Goal: Task Accomplishment & Management: Complete application form

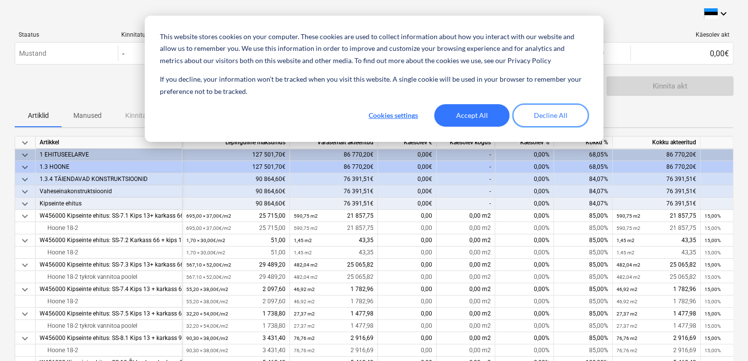
click at [552, 112] on button "Decline All" at bounding box center [550, 115] width 75 height 22
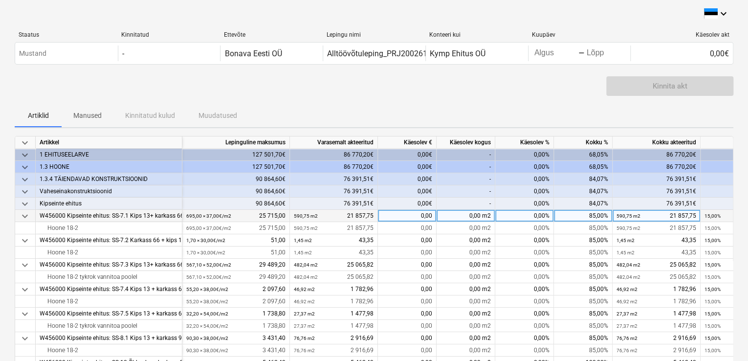
click at [579, 217] on div "85,00%" at bounding box center [583, 216] width 59 height 12
type input "100"
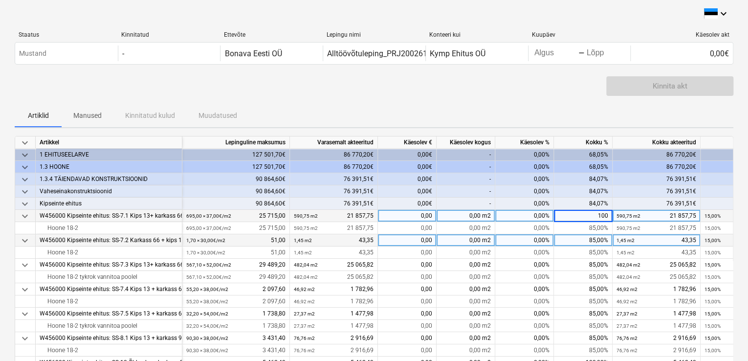
click at [577, 238] on div "85,00%" at bounding box center [583, 240] width 59 height 12
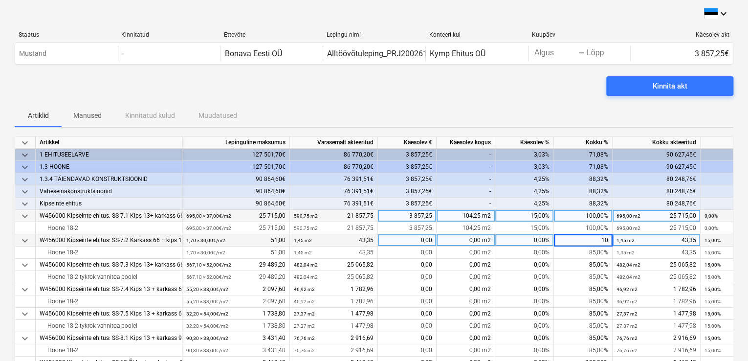
type input "100"
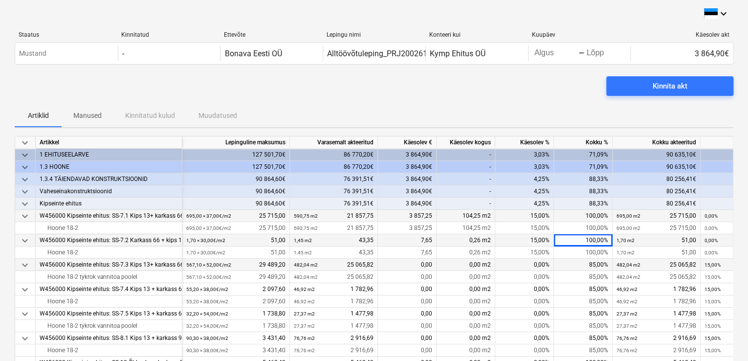
click at [583, 263] on div "85,00%" at bounding box center [583, 265] width 59 height 12
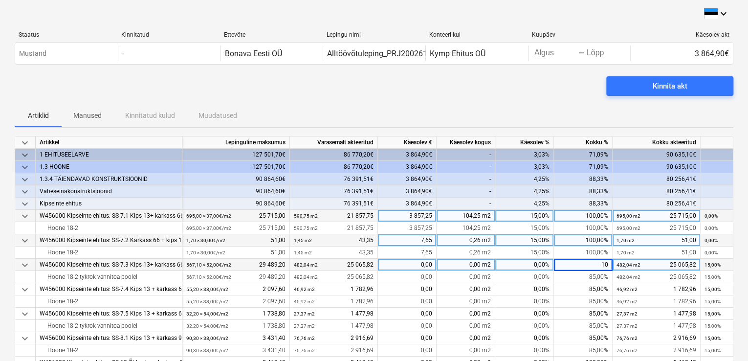
type input "100"
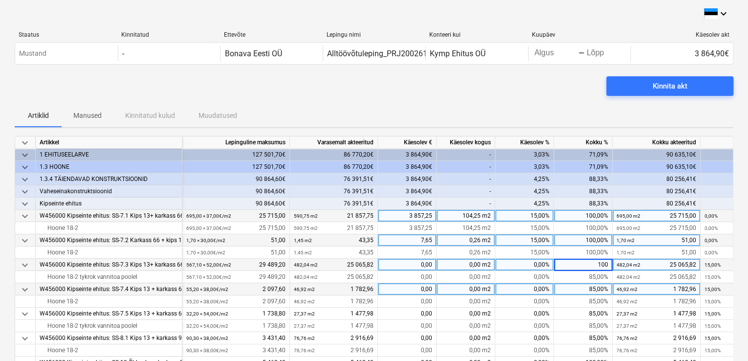
click at [578, 288] on div "85,00%" at bounding box center [583, 289] width 59 height 12
type input "100"
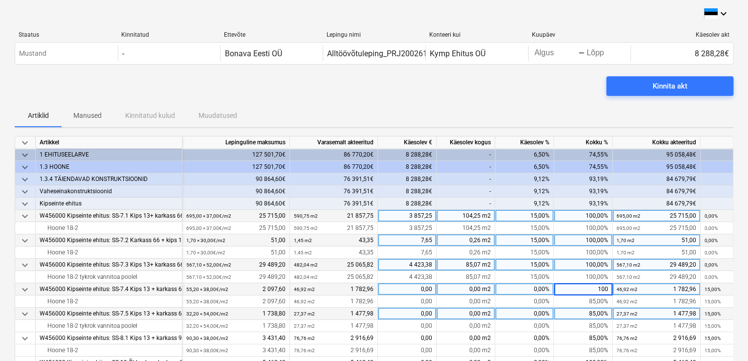
click at [581, 315] on div "85,00%" at bounding box center [583, 314] width 59 height 12
type input "00"
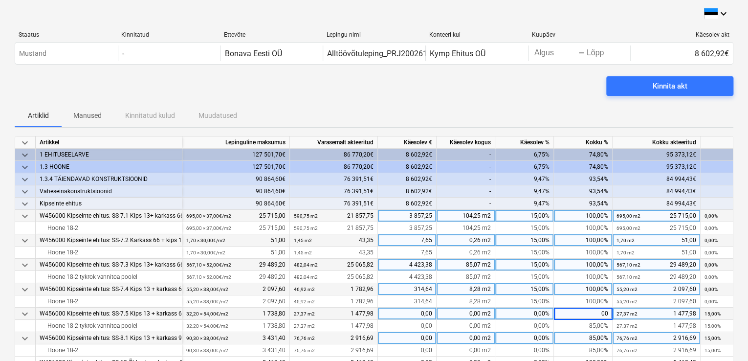
click at [586, 339] on div "85,00%" at bounding box center [583, 338] width 59 height 12
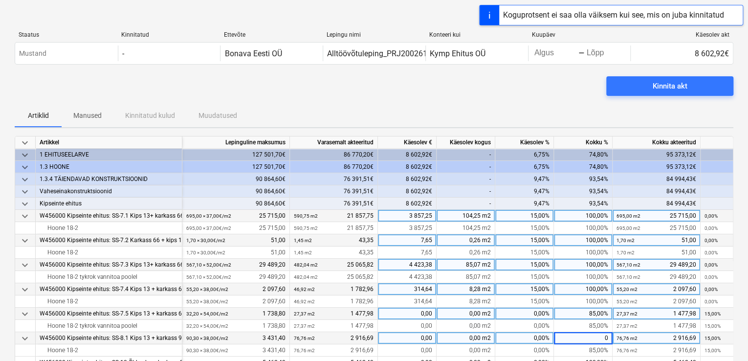
type input "00"
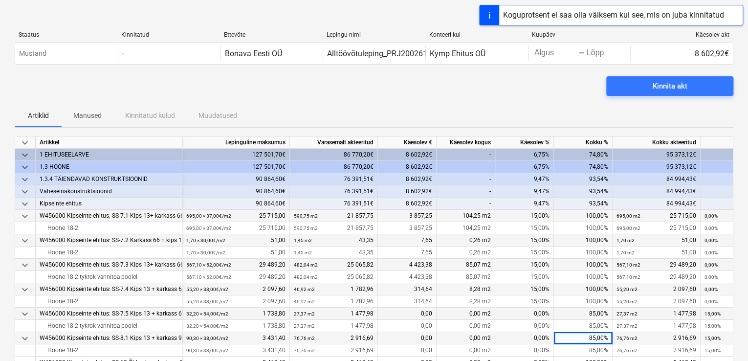
click at [579, 312] on div "85,00%" at bounding box center [583, 314] width 59 height 12
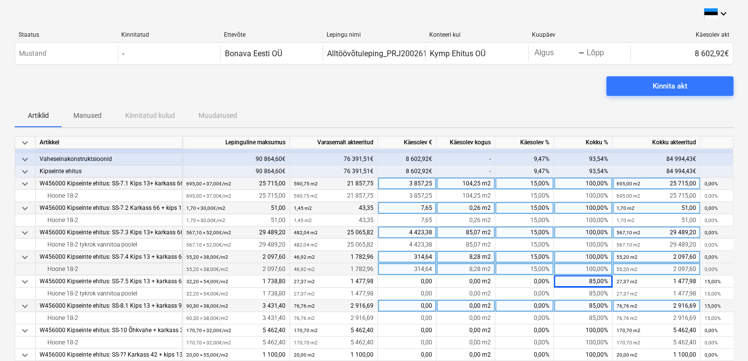
scroll to position [49, 0]
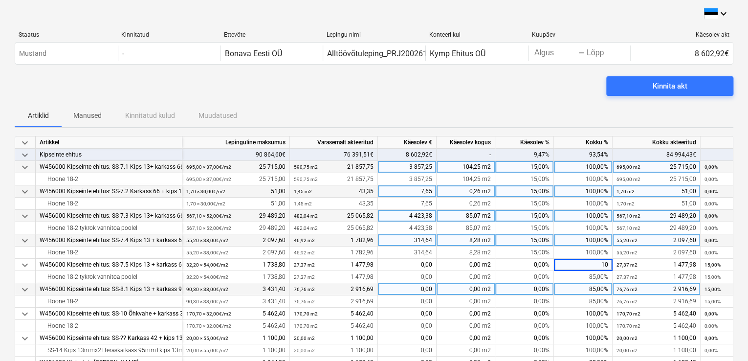
type input "100"
click at [582, 286] on div "85,00%" at bounding box center [583, 289] width 59 height 12
type input "100"
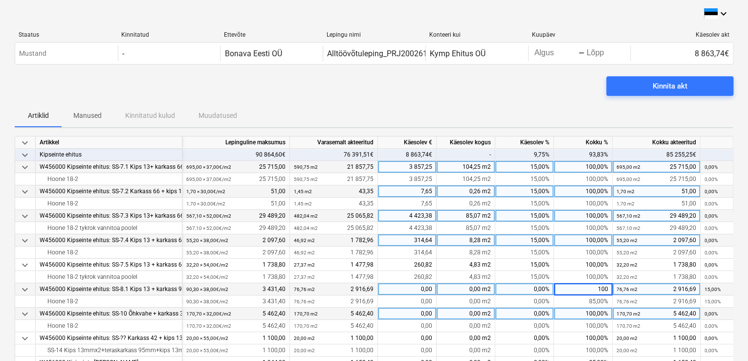
click at [579, 314] on div "100,00%" at bounding box center [583, 314] width 59 height 12
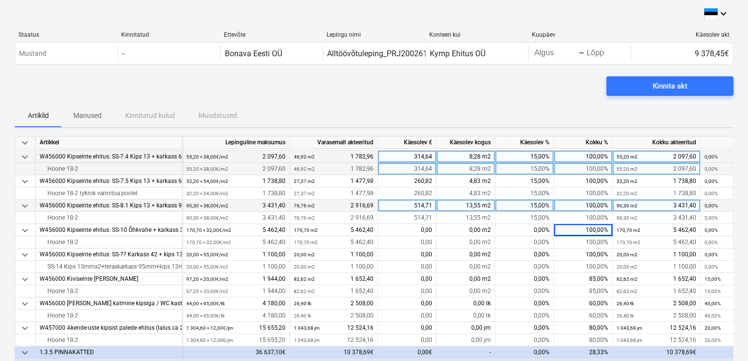
scroll to position [147, 0]
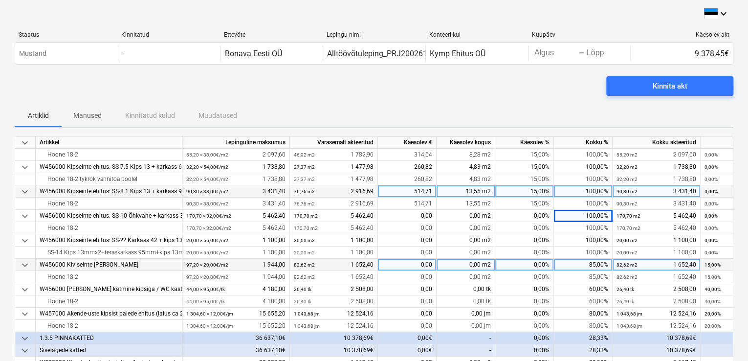
click at [588, 266] on div "85,00%" at bounding box center [583, 265] width 59 height 12
type input "100"
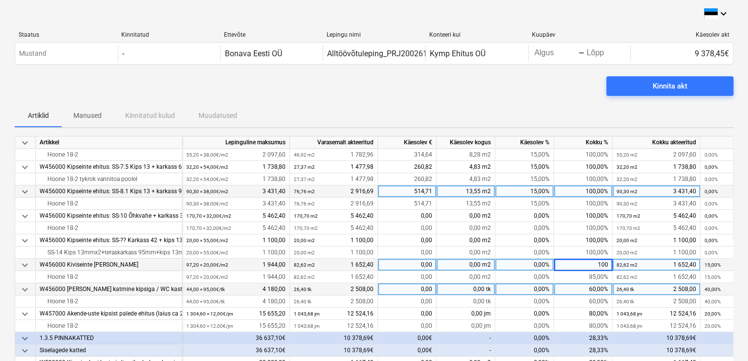
click at [577, 289] on div "60,00%" at bounding box center [583, 289] width 59 height 12
type input "100"
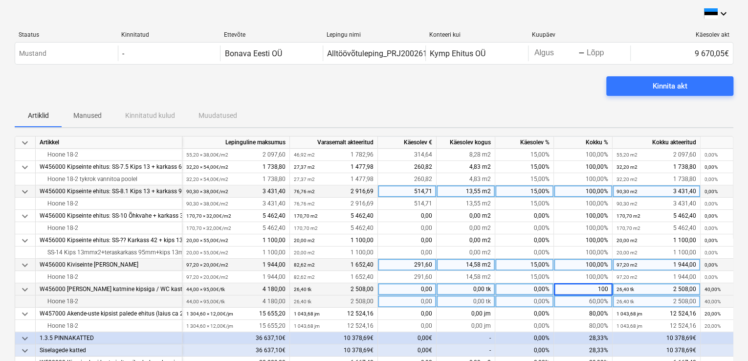
click at [583, 306] on div "60,00%" at bounding box center [583, 301] width 59 height 12
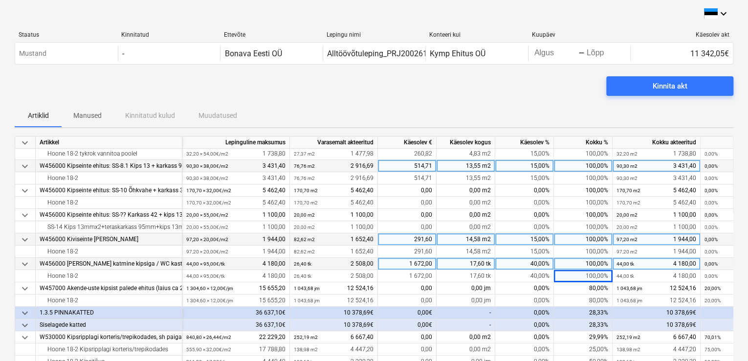
scroll to position [196, 0]
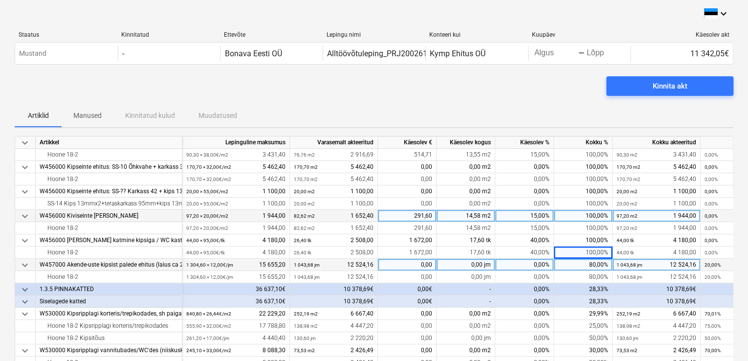
click at [580, 265] on div "80,00%" at bounding box center [583, 265] width 59 height 12
type input "95"
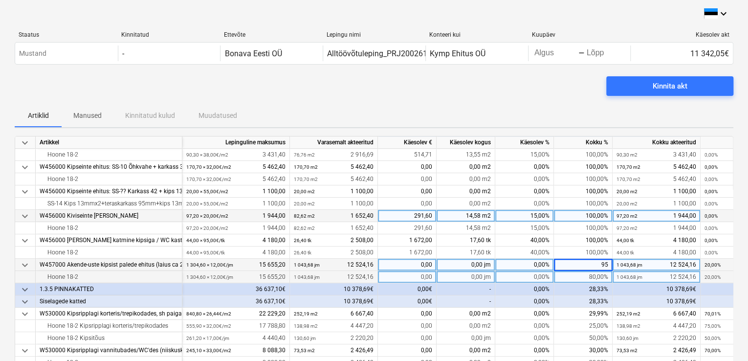
click at [577, 277] on div "80,00%" at bounding box center [583, 277] width 59 height 12
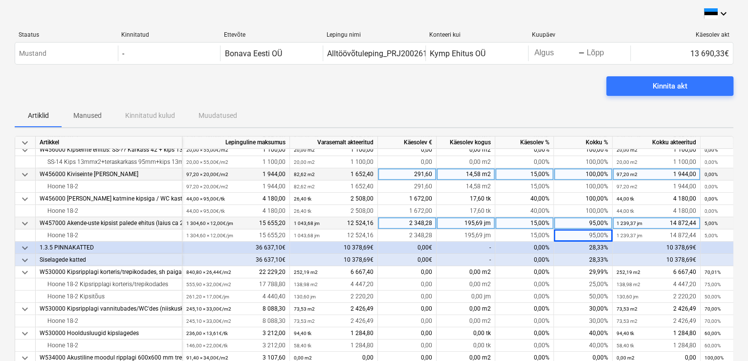
scroll to position [241, 0]
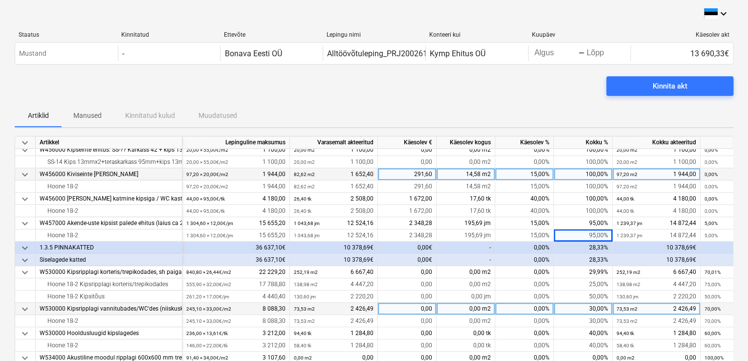
click at [580, 304] on div "30,00%" at bounding box center [583, 309] width 59 height 12
type input "90"
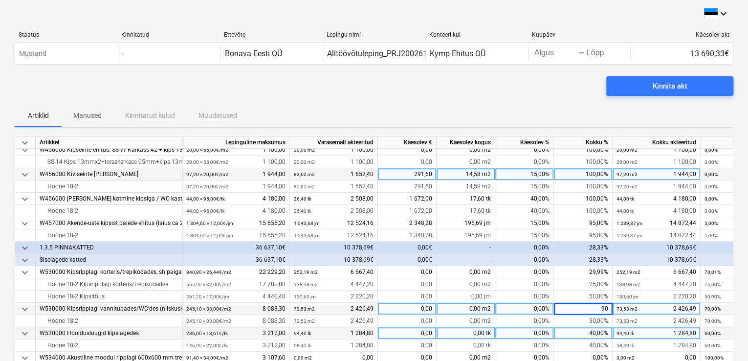
click at [579, 331] on div "40,00%" at bounding box center [583, 333] width 59 height 12
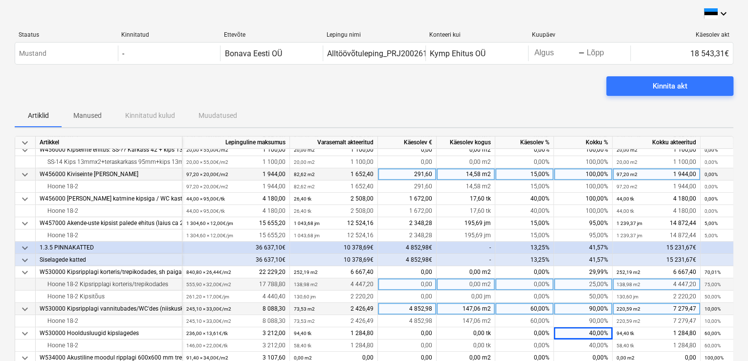
click at [581, 282] on div "25,00%" at bounding box center [583, 284] width 59 height 12
type input "90"
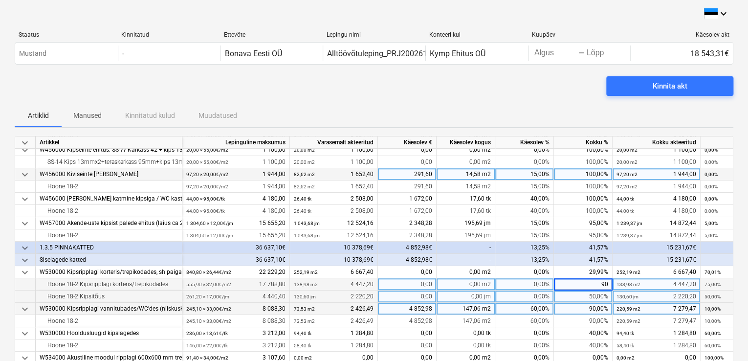
click at [582, 292] on div "50,00%" at bounding box center [583, 297] width 59 height 12
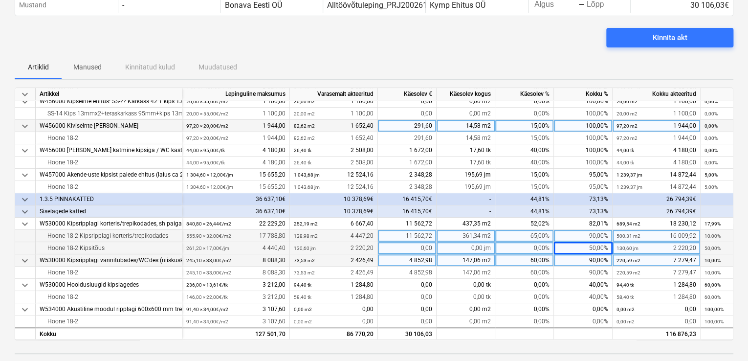
scroll to position [49, 0]
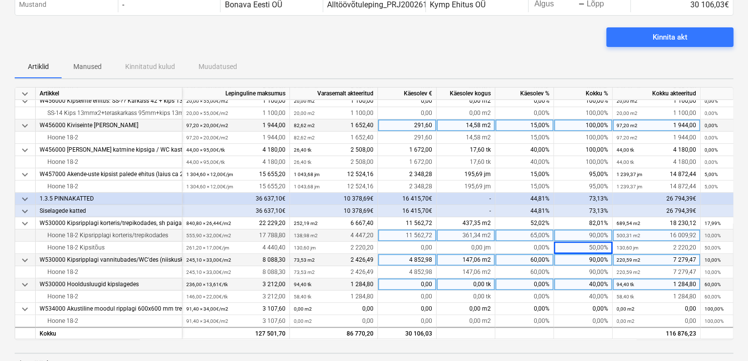
click at [588, 280] on div "40,00%" at bounding box center [583, 284] width 59 height 12
type input "90"
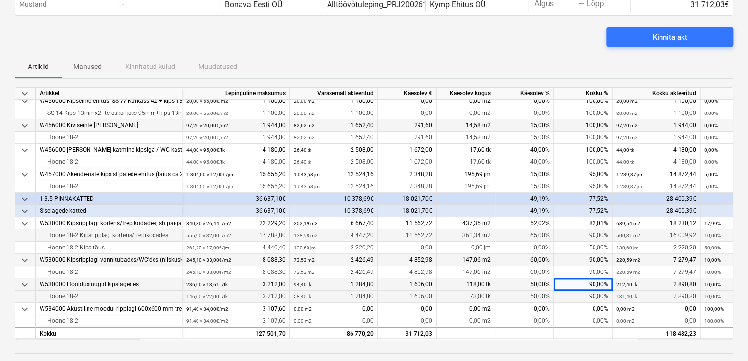
click at [585, 292] on div "90,00%" at bounding box center [583, 297] width 59 height 12
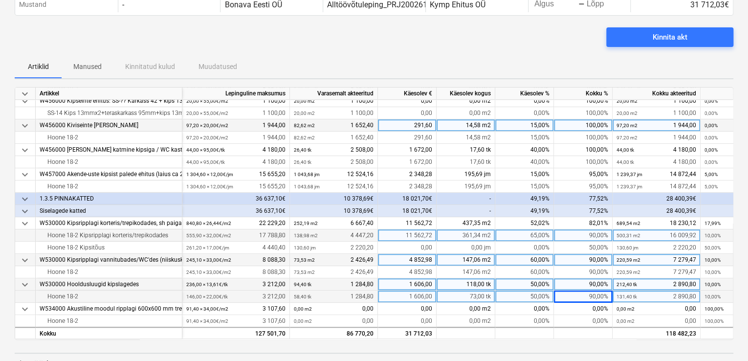
scroll to position [98, 0]
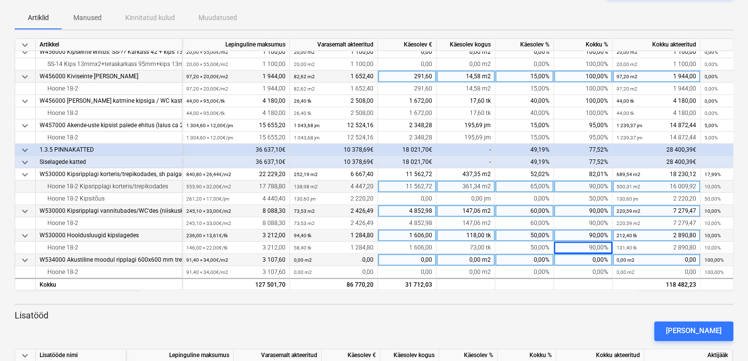
click at [589, 257] on div "0,00%" at bounding box center [583, 260] width 59 height 12
type input "90"
click at [583, 282] on div at bounding box center [583, 284] width 59 height 12
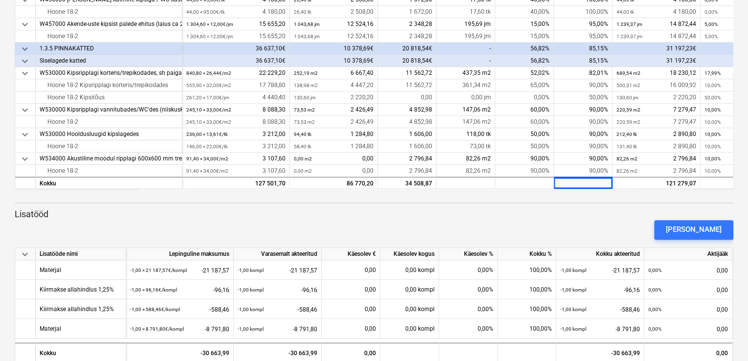
scroll to position [216, 0]
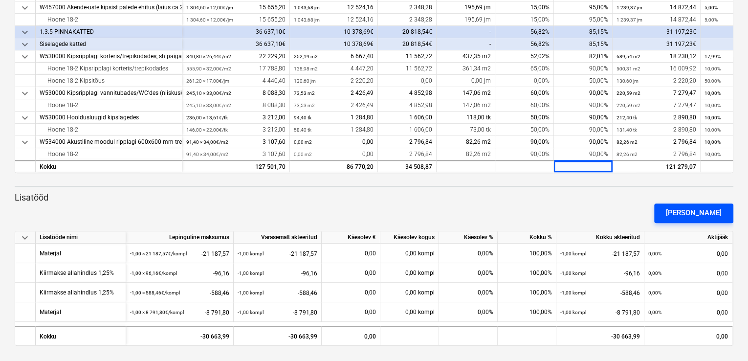
click at [705, 214] on div "[PERSON_NAME]" at bounding box center [694, 212] width 56 height 13
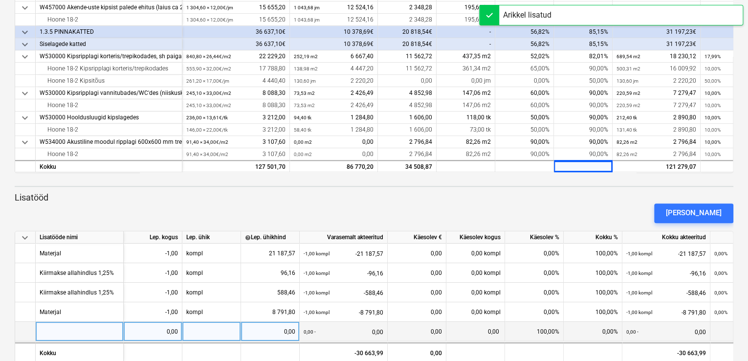
click at [80, 329] on div at bounding box center [80, 332] width 88 height 20
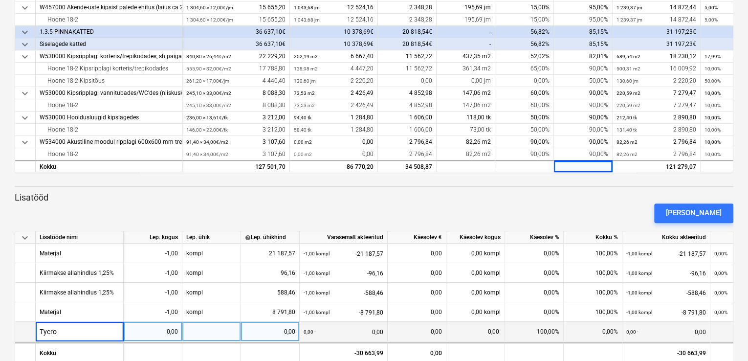
type input "Tycroc"
click at [161, 332] on div "0,00" at bounding box center [153, 332] width 50 height 20
click at [217, 330] on div at bounding box center [211, 332] width 59 height 20
type input "kompl"
click at [278, 331] on div "0,00" at bounding box center [270, 332] width 50 height 20
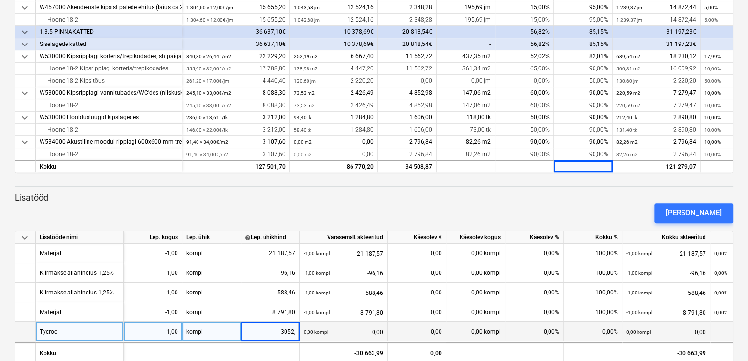
type input "3052,0"
click at [466, 333] on div "0,00 kompl" at bounding box center [476, 332] width 59 height 20
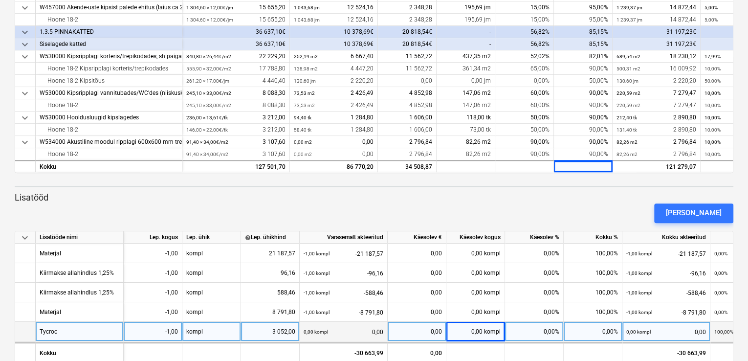
click at [479, 331] on div "0,00 kompl" at bounding box center [476, 332] width 59 height 20
type input "-1"
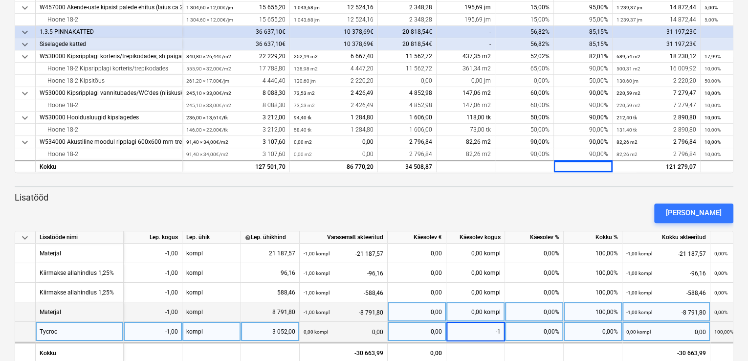
click at [530, 311] on div "0,00%" at bounding box center [534, 312] width 59 height 20
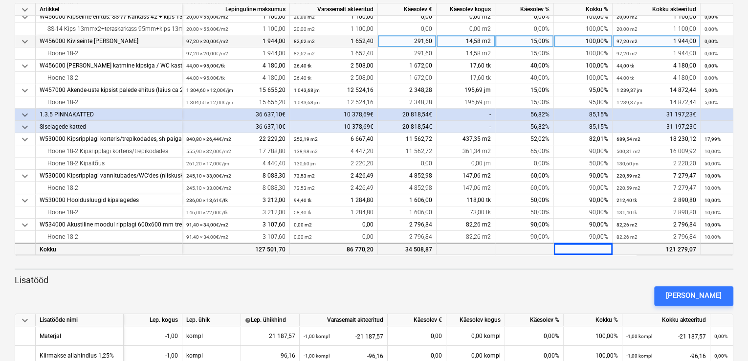
scroll to position [235, 0]
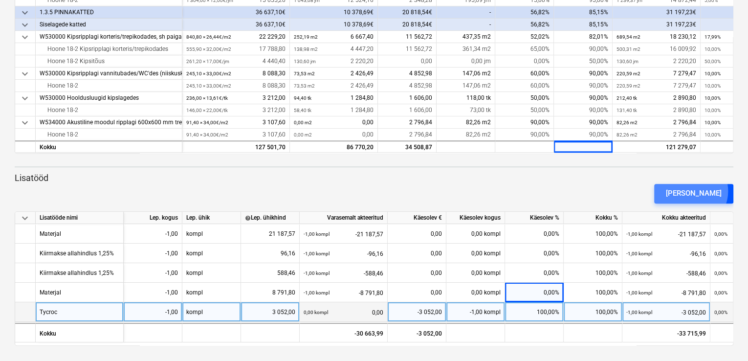
click at [708, 190] on div "[PERSON_NAME]" at bounding box center [694, 193] width 56 height 13
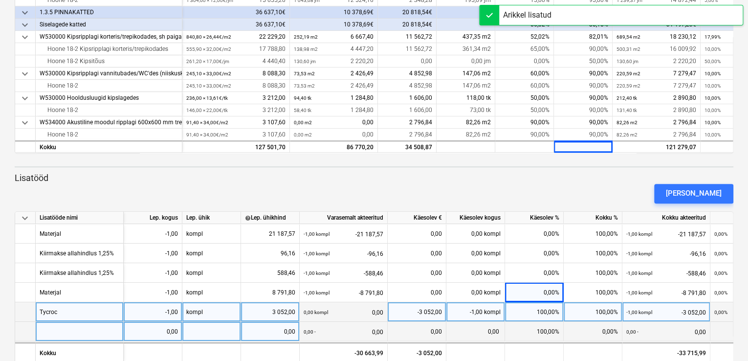
click at [78, 331] on div at bounding box center [80, 332] width 88 height 20
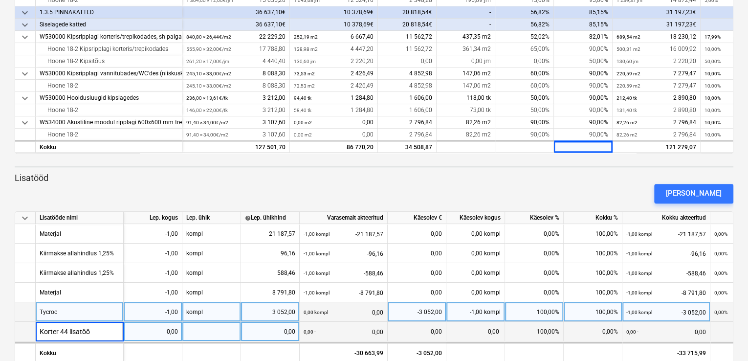
type input "Korter 44 lisatööd"
click at [164, 329] on div "0,00" at bounding box center [153, 332] width 50 height 20
click at [211, 331] on div at bounding box center [211, 332] width 59 height 20
type input "kompl"
click at [274, 326] on div "0,00" at bounding box center [270, 332] width 50 height 20
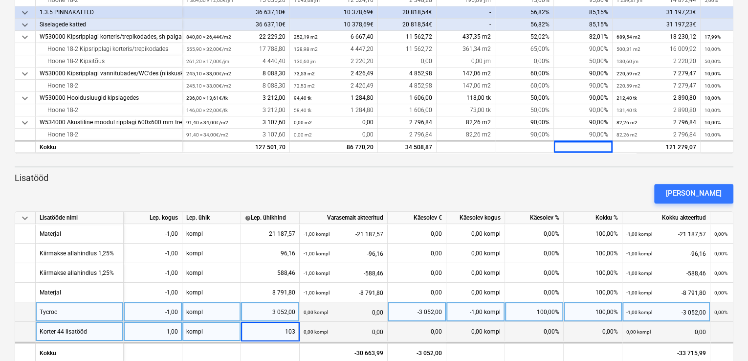
type input "1035"
click at [462, 329] on div "0,00 kompl" at bounding box center [476, 332] width 59 height 20
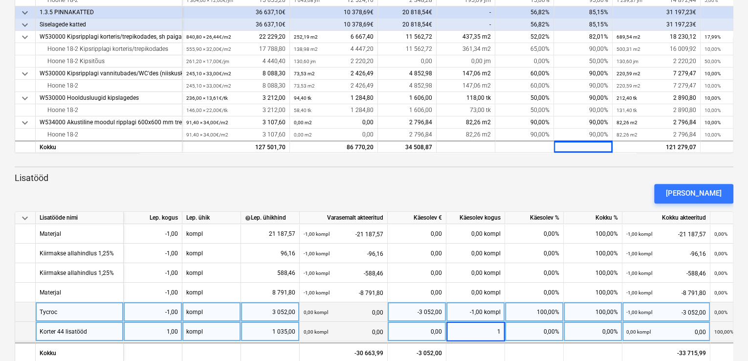
click at [529, 311] on div "100,00%" at bounding box center [534, 312] width 59 height 20
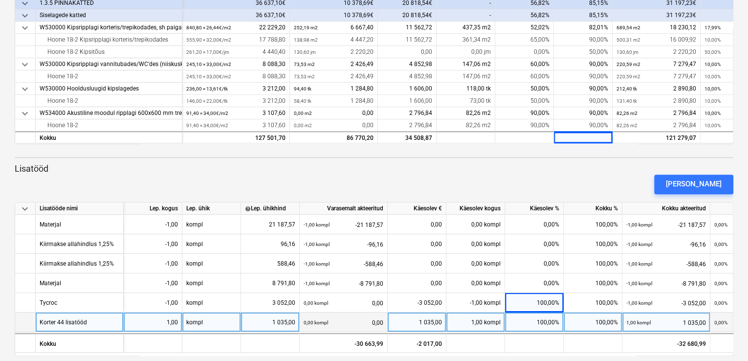
scroll to position [255, 0]
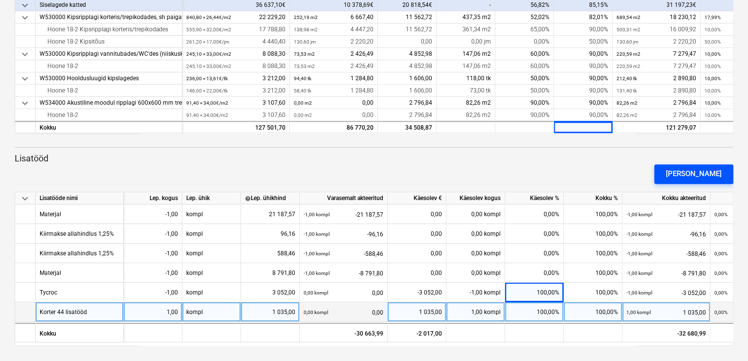
click at [699, 171] on div "[PERSON_NAME]" at bounding box center [694, 173] width 56 height 13
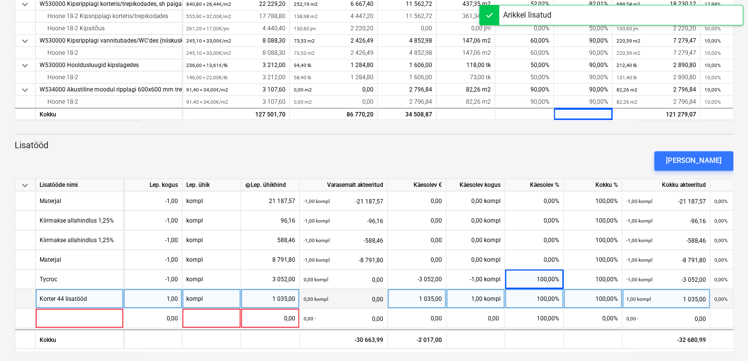
scroll to position [274, 0]
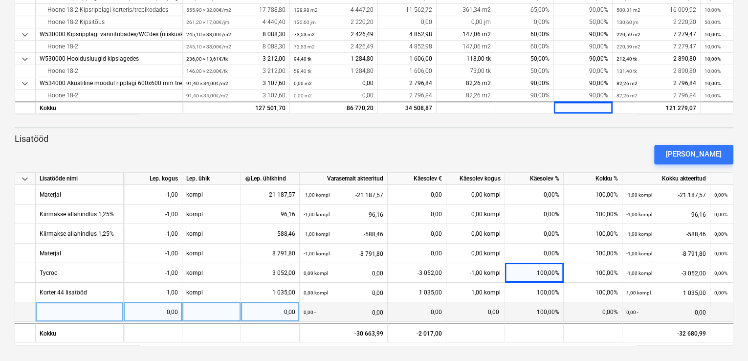
click at [86, 310] on div at bounding box center [80, 312] width 88 height 20
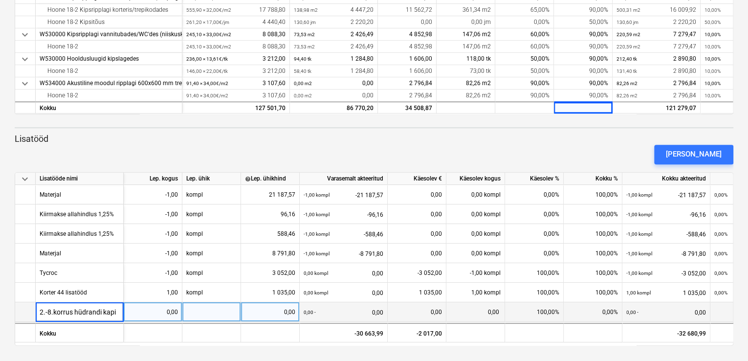
type input "2.-8.korrus hüdrandi kapid"
click at [114, 310] on div "2.-8.korrus hüdrandi kapid" at bounding box center [80, 312] width 88 height 20
click at [119, 310] on input "2.-8.korrus hüdrandi kapid" at bounding box center [80, 311] width 88 height 19
click at [117, 310] on input "2.-8.korrus hüdrandi kapid" at bounding box center [80, 311] width 88 height 19
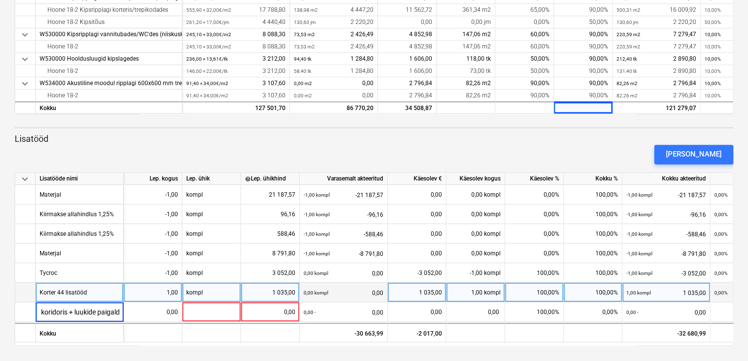
scroll to position [0, 88]
type input "2.-8.korrus hüdrandi kapid koridoris + luukide paigaldus"
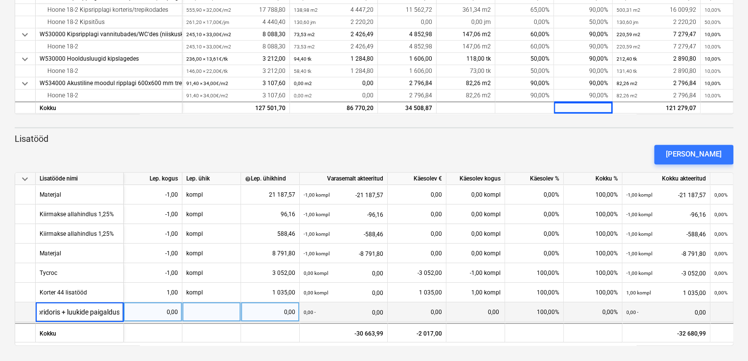
click at [171, 312] on div "0,00" at bounding box center [153, 312] width 50 height 20
click at [199, 311] on div at bounding box center [211, 312] width 59 height 20
type input "kompl"
click at [283, 312] on div "0,00" at bounding box center [270, 312] width 50 height 20
type input "900"
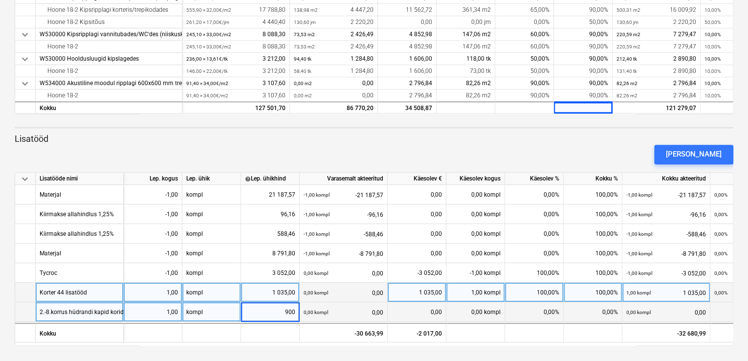
click at [356, 289] on div "0,00 kompl 0,00" at bounding box center [344, 293] width 80 height 20
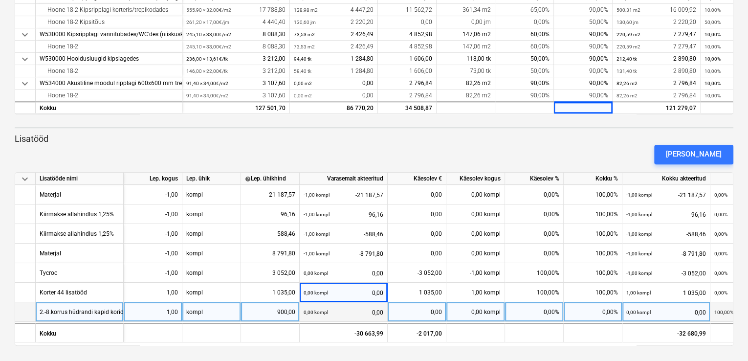
click at [479, 308] on div "0,00 kompl" at bounding box center [476, 312] width 59 height 20
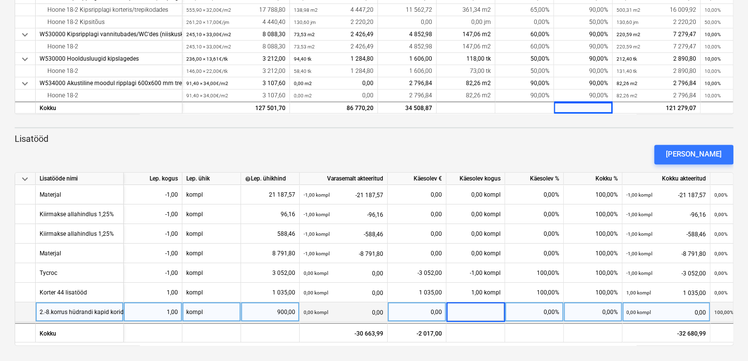
type input "1"
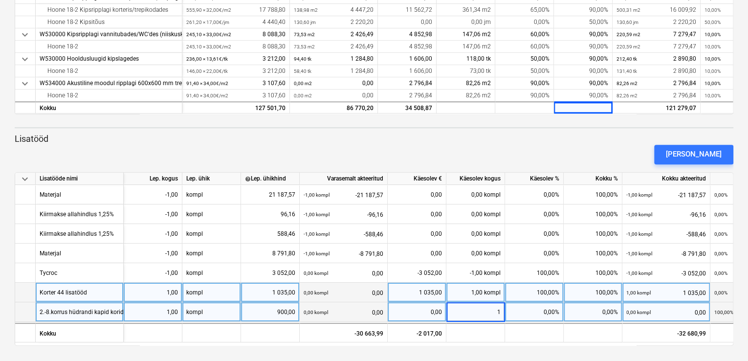
click at [519, 290] on div "100,00%" at bounding box center [534, 293] width 59 height 20
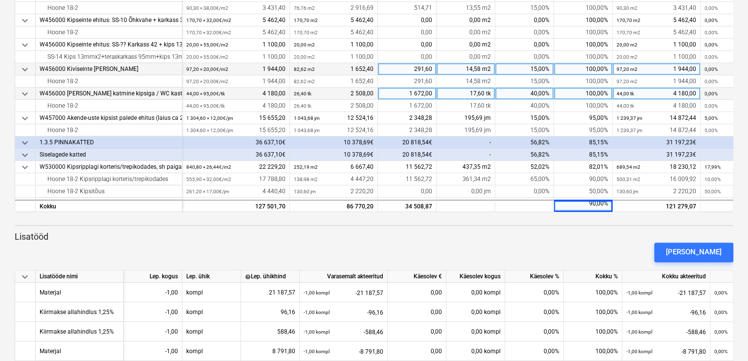
scroll to position [143, 0]
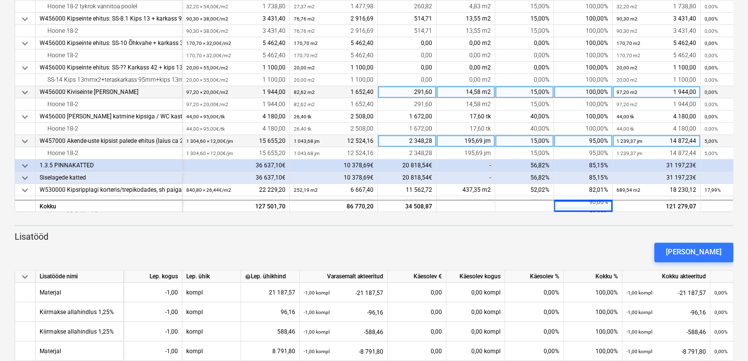
click at [588, 140] on div "95,00%" at bounding box center [583, 141] width 59 height 12
type input "80"
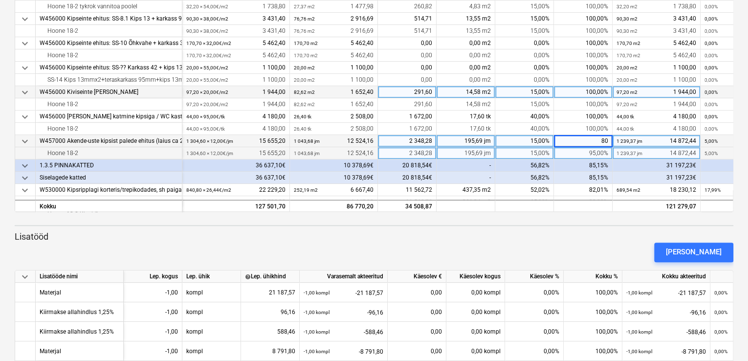
click at [577, 152] on div "95,00%" at bounding box center [583, 153] width 59 height 12
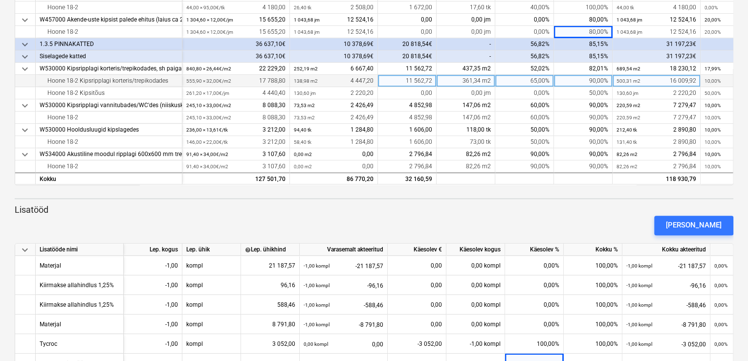
scroll to position [274, 0]
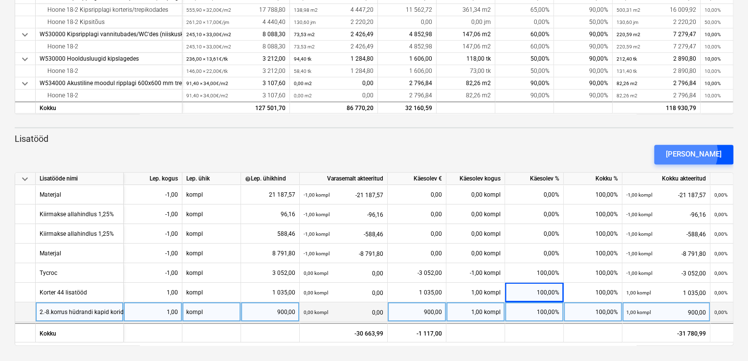
click at [703, 152] on div "[PERSON_NAME]" at bounding box center [694, 154] width 56 height 13
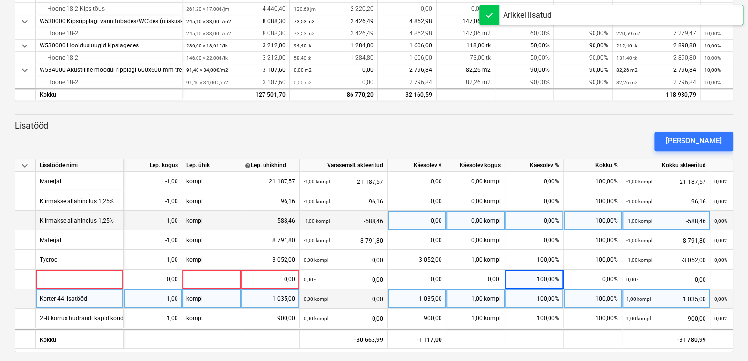
scroll to position [294, 0]
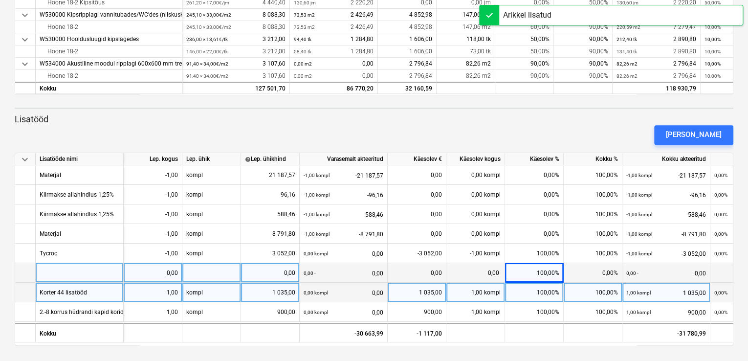
click at [72, 272] on div at bounding box center [80, 273] width 88 height 20
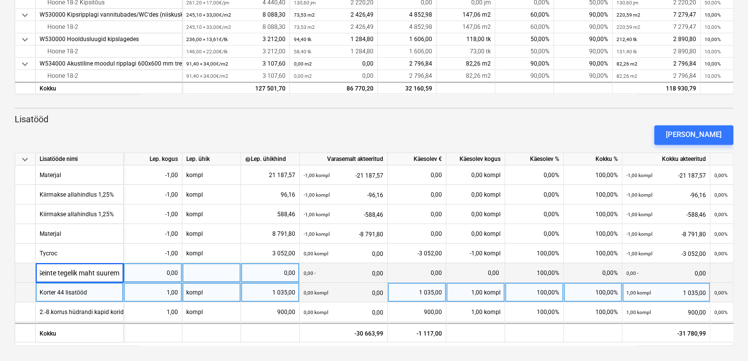
scroll to position [0, 4]
click at [119, 272] on input "Seinte tegelik maht suurem" at bounding box center [80, 272] width 88 height 19
type input "Seinte mahu erinevus (tegelik suurem 29,7m2)"
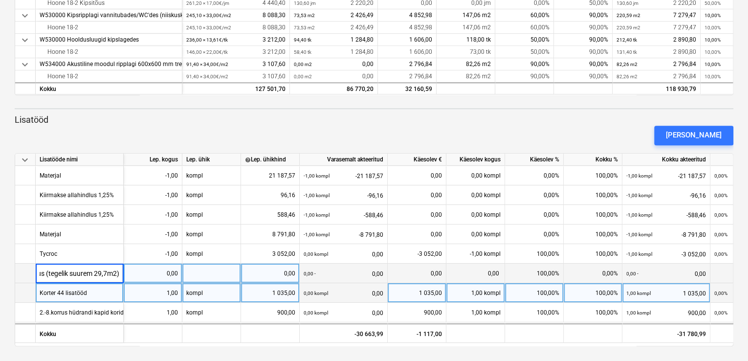
click at [172, 274] on div "0,00" at bounding box center [153, 274] width 50 height 20
type input "29,7"
click at [217, 274] on div at bounding box center [211, 274] width 59 height 20
click at [271, 272] on div "0,00" at bounding box center [270, 274] width 50 height 20
type input "37"
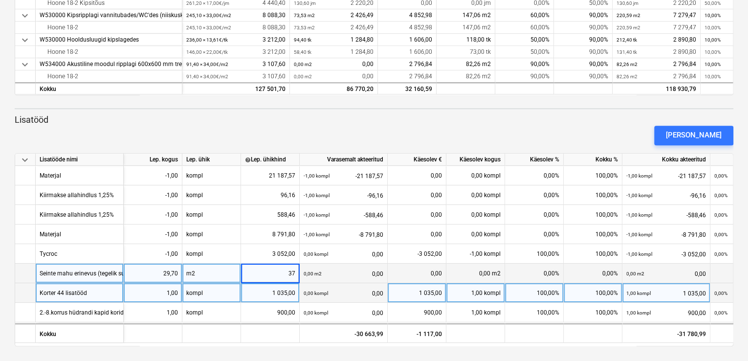
click at [413, 272] on div "0,00" at bounding box center [417, 274] width 50 height 20
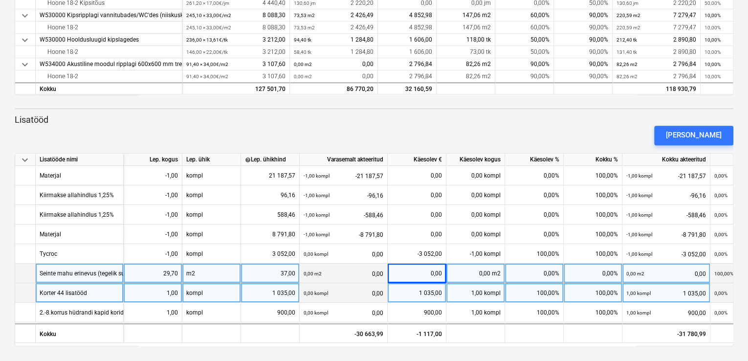
click at [475, 272] on div "0,00 m2" at bounding box center [476, 274] width 59 height 20
type input "29,7"
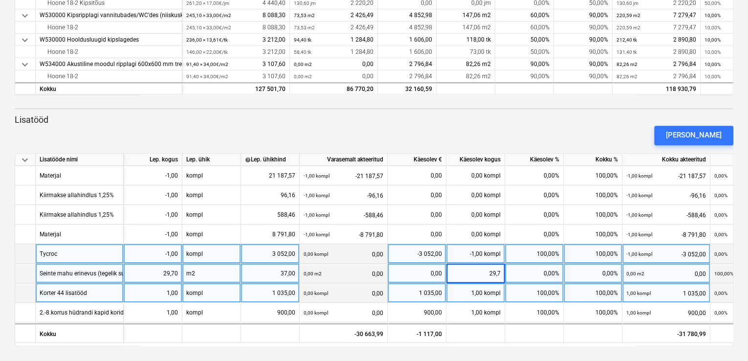
click at [522, 251] on div "100,00%" at bounding box center [534, 254] width 59 height 20
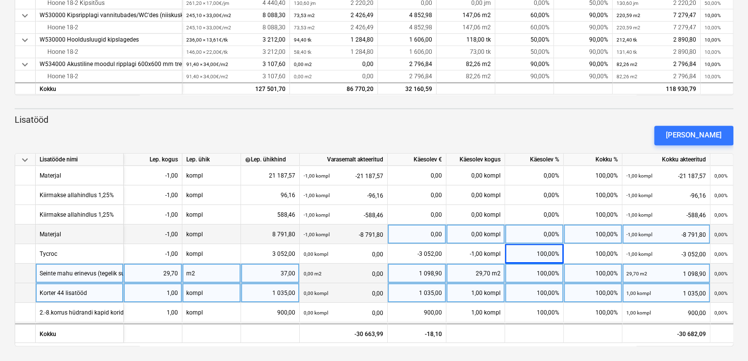
scroll to position [294, 0]
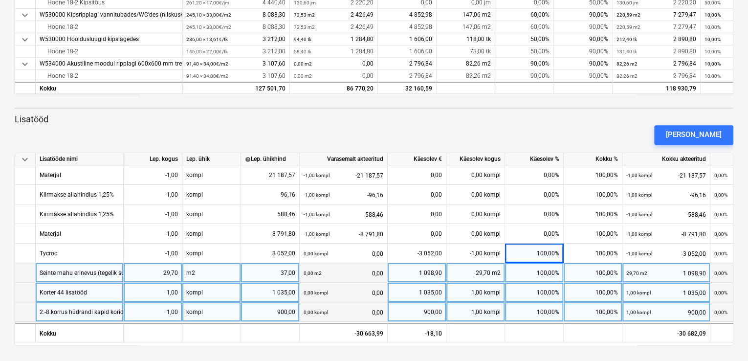
click at [26, 310] on div at bounding box center [25, 312] width 21 height 20
click at [106, 311] on div "2.-8.korrus hüdrandi kapid koridoris + luukide paigaldus" at bounding box center [113, 311] width 147 height 19
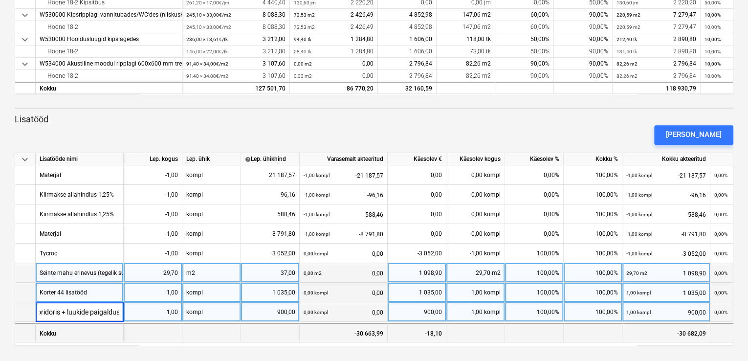
click at [201, 329] on div at bounding box center [211, 333] width 59 height 20
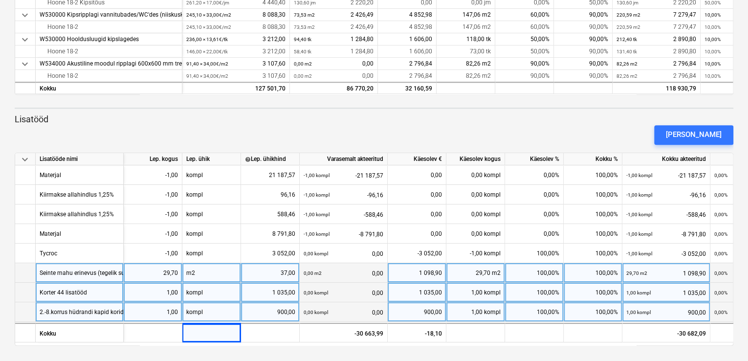
click at [89, 310] on div "2.-8.korrus hüdrandi kapid koridoris + luukide paigaldus" at bounding box center [113, 311] width 147 height 19
click at [166, 309] on div "1,00" at bounding box center [153, 312] width 50 height 20
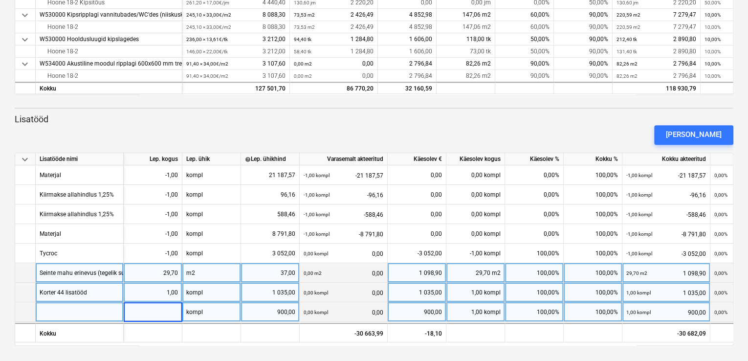
click at [223, 313] on div "kompl" at bounding box center [211, 312] width 59 height 20
click at [276, 311] on div "900,00" at bounding box center [270, 312] width 50 height 20
click at [473, 310] on div "1,00" at bounding box center [476, 312] width 59 height 20
click at [346, 311] on div "0,00 - 0,00" at bounding box center [344, 312] width 80 height 20
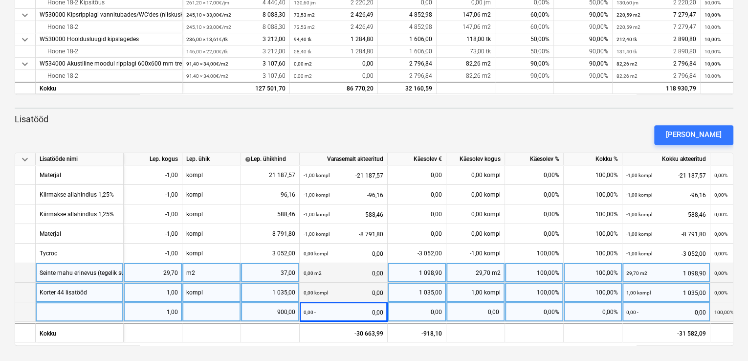
click at [286, 310] on div "900,00" at bounding box center [270, 312] width 50 height 20
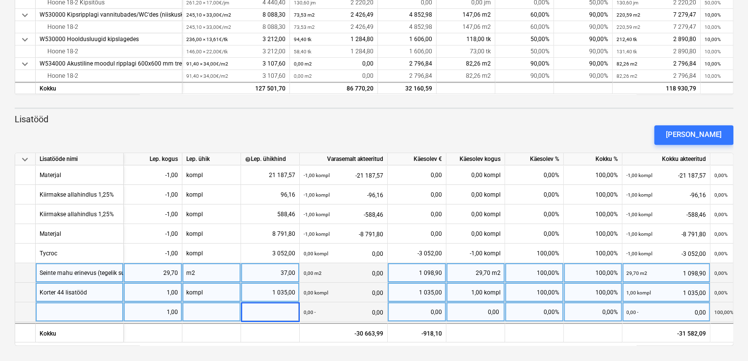
click at [171, 311] on div "1,00" at bounding box center [153, 312] width 50 height 20
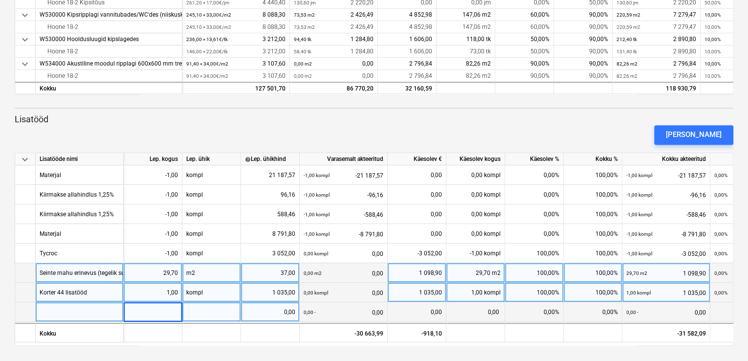
click at [218, 313] on div at bounding box center [211, 312] width 59 height 20
click at [178, 313] on div "1,00" at bounding box center [153, 312] width 50 height 20
click at [96, 313] on div at bounding box center [80, 312] width 88 height 20
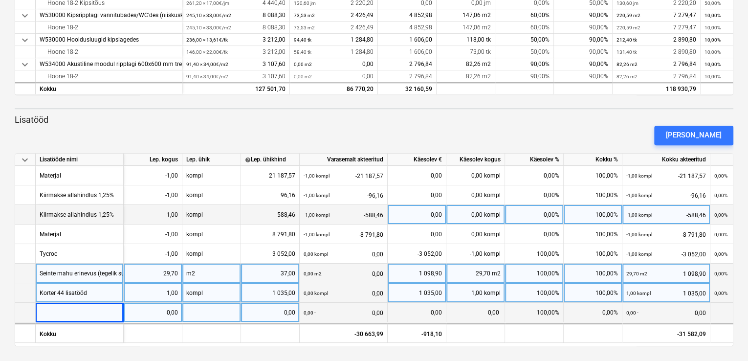
scroll to position [294, 0]
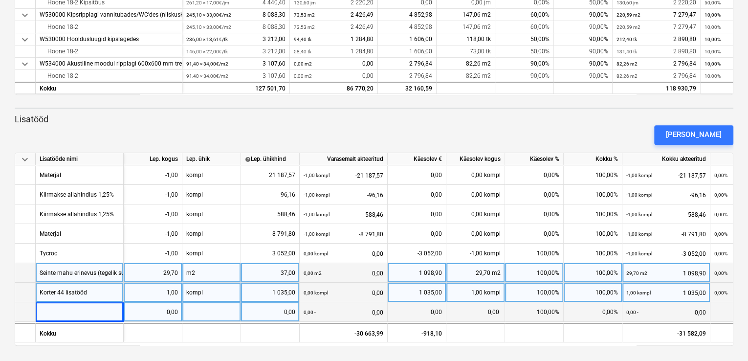
click at [169, 269] on div "29,70" at bounding box center [153, 273] width 50 height 20
click at [174, 274] on input "29,7" at bounding box center [153, 272] width 58 height 19
type input "32,7"
click at [222, 270] on div "m2" at bounding box center [211, 273] width 59 height 20
click at [483, 271] on div "29,70 m2" at bounding box center [476, 273] width 59 height 20
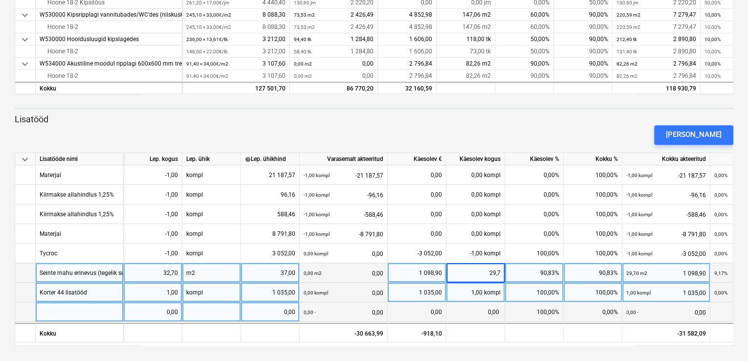
click at [496, 270] on input "29,7" at bounding box center [476, 272] width 58 height 19
type input "32,7"
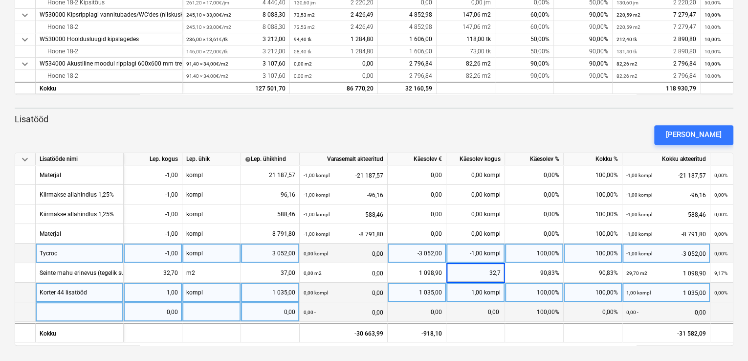
click at [516, 251] on div "100,00%" at bounding box center [534, 254] width 59 height 20
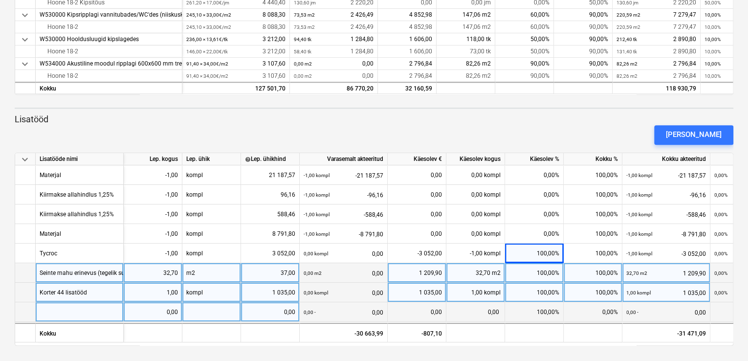
click at [170, 272] on div "32,70" at bounding box center [153, 273] width 50 height 20
click at [174, 272] on input "32,7" at bounding box center [153, 272] width 58 height 19
type input "34,7"
click at [482, 271] on div "32,70 m2" at bounding box center [476, 273] width 59 height 20
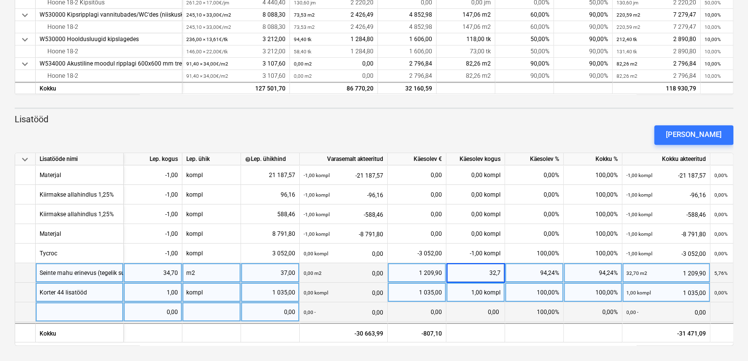
click at [495, 272] on input "32,7" at bounding box center [476, 272] width 58 height 19
type input "34,7"
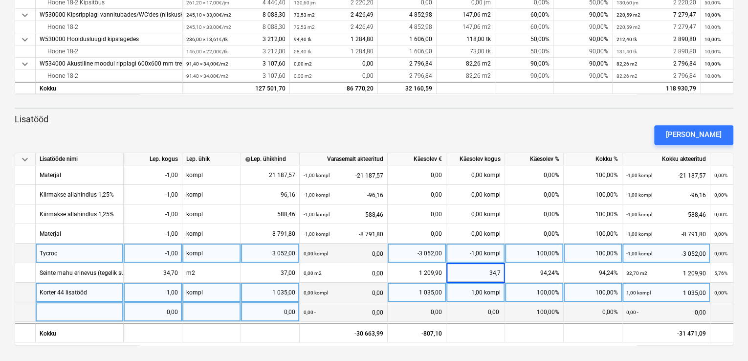
click at [516, 256] on div "100,00%" at bounding box center [534, 254] width 59 height 20
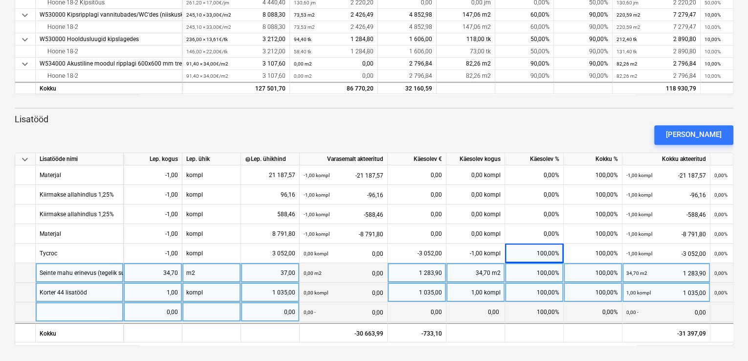
click at [170, 269] on div "34,70" at bounding box center [153, 273] width 50 height 20
click at [174, 270] on input "34,7" at bounding box center [153, 272] width 58 height 19
type input "35,7"
click at [484, 270] on div "34,70 m2" at bounding box center [476, 273] width 59 height 20
click at [483, 270] on div "34,70 m2" at bounding box center [476, 273] width 59 height 20
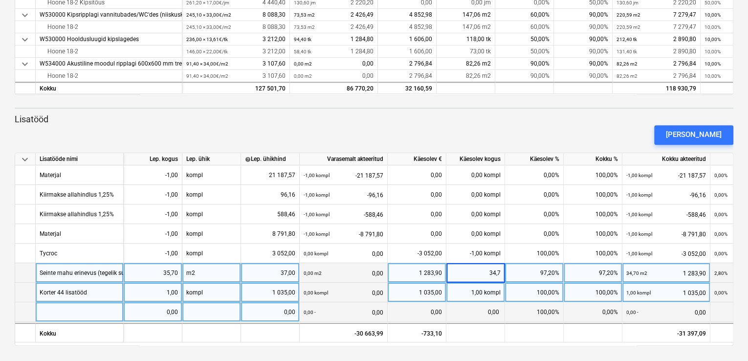
click at [496, 271] on input "34,7" at bounding box center [476, 272] width 58 height 19
click at [497, 270] on input "34,7" at bounding box center [476, 272] width 58 height 19
type input "3457"
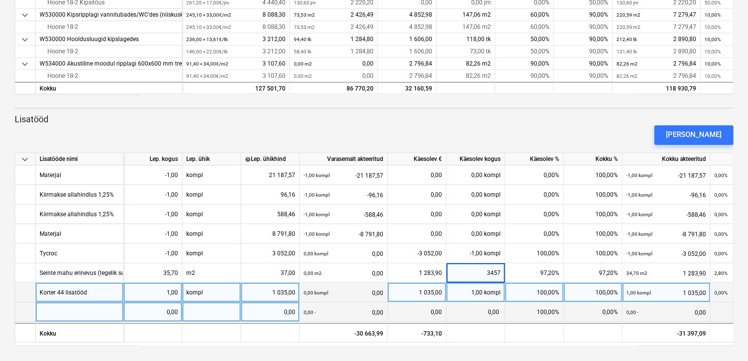
click at [517, 287] on div "100,00%" at bounding box center [534, 293] width 59 height 20
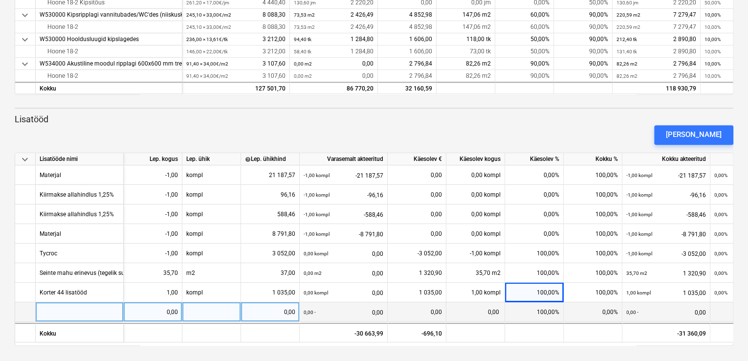
click at [75, 309] on div at bounding box center [80, 312] width 88 height 20
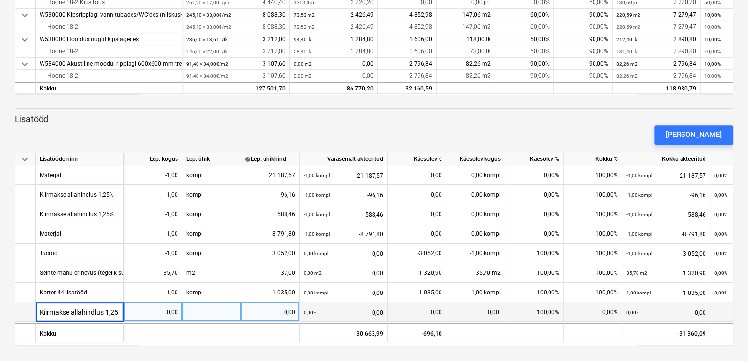
type input "Kiirmakse allahindlus 1,25%"
click at [166, 309] on div "0,00" at bounding box center [153, 312] width 50 height 20
click at [217, 310] on div at bounding box center [211, 312] width 59 height 20
type input "kompl"
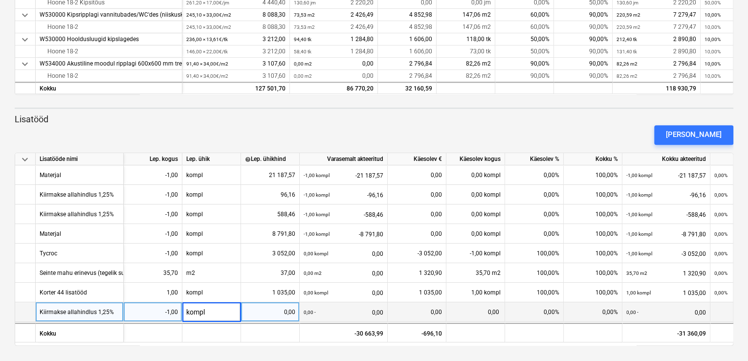
click at [280, 307] on div "0,00" at bounding box center [270, 312] width 50 height 20
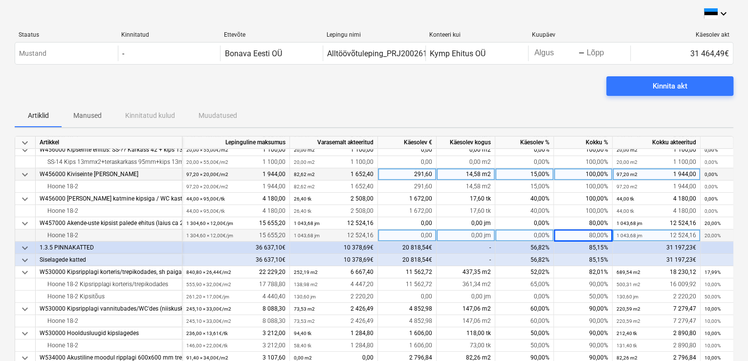
scroll to position [293, 0]
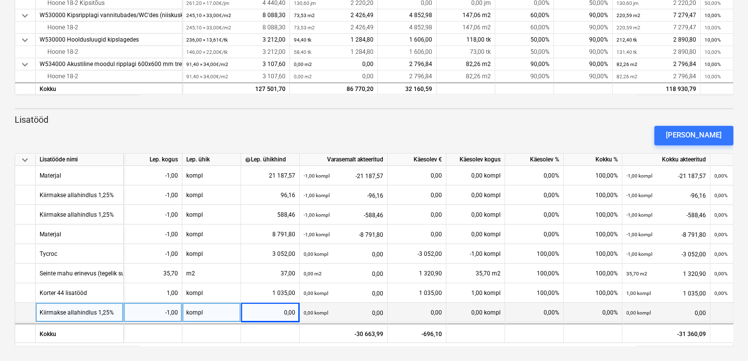
click at [280, 312] on div "0,00" at bounding box center [270, 313] width 50 height 20
type input "393,31"
click at [535, 312] on div "0,00%" at bounding box center [534, 313] width 59 height 20
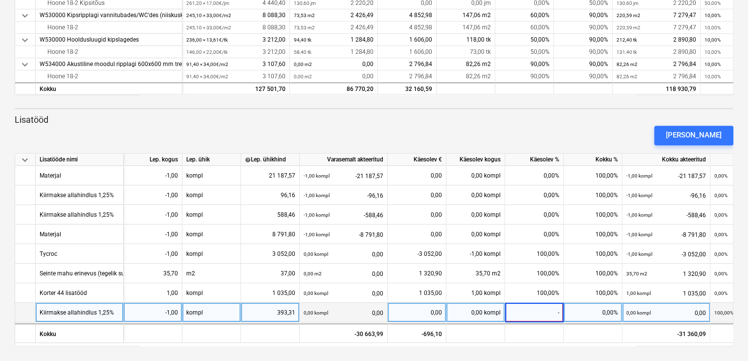
type input "-1"
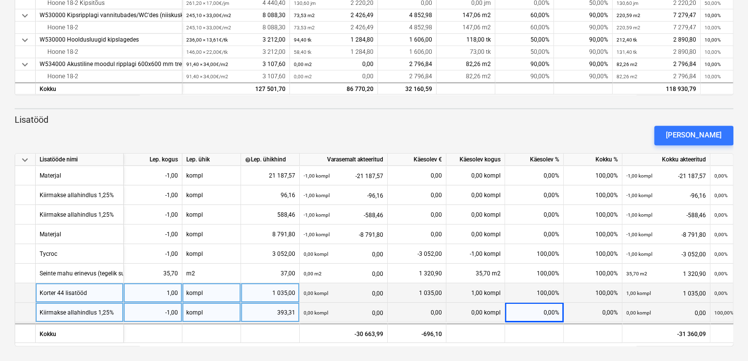
click at [525, 292] on div "100,00%" at bounding box center [534, 293] width 59 height 20
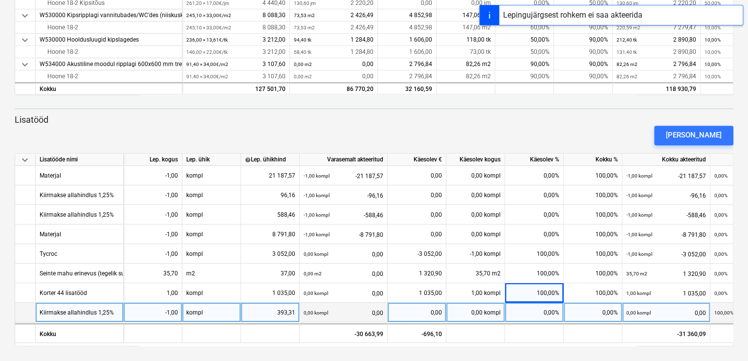
click at [536, 312] on div "0,00%" at bounding box center [534, 313] width 59 height 20
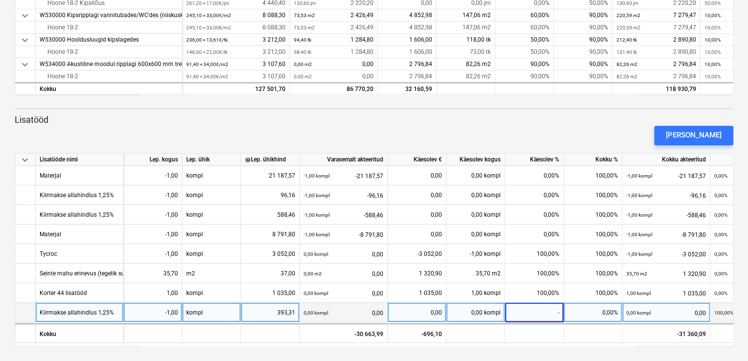
type input "-1"
click at [477, 312] on div "0,00 kompl" at bounding box center [476, 313] width 59 height 20
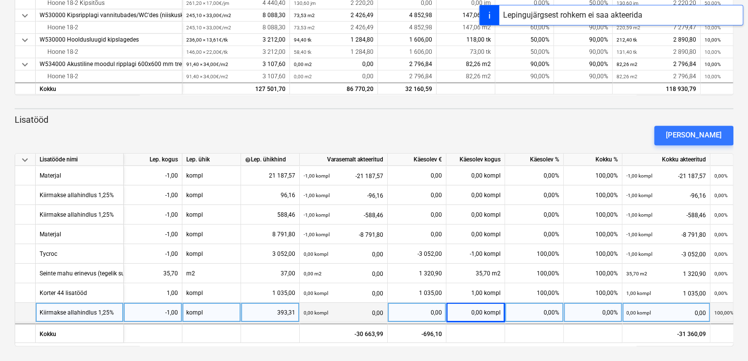
click at [480, 312] on div "0,00 kompl" at bounding box center [476, 313] width 59 height 20
type input "-1"
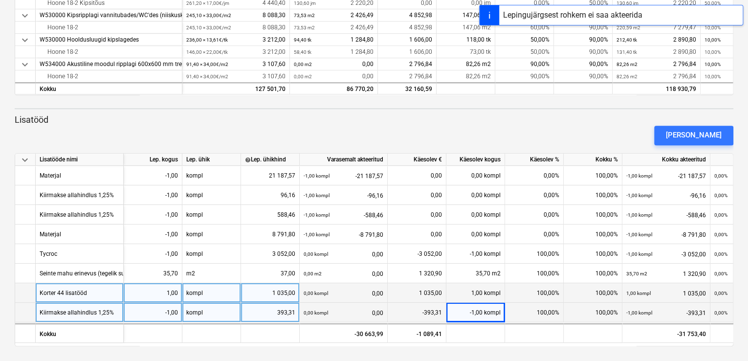
click at [519, 291] on div "100,00%" at bounding box center [534, 293] width 59 height 20
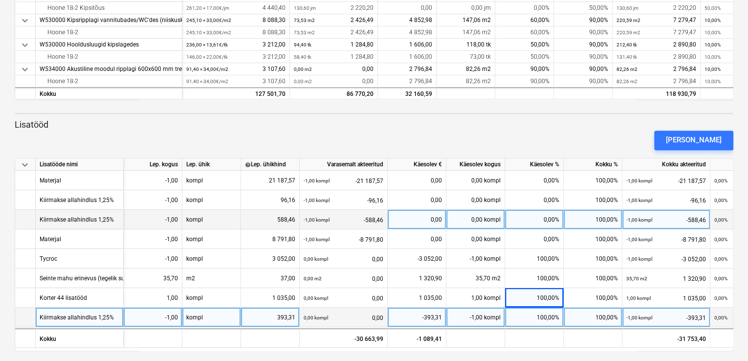
scroll to position [294, 0]
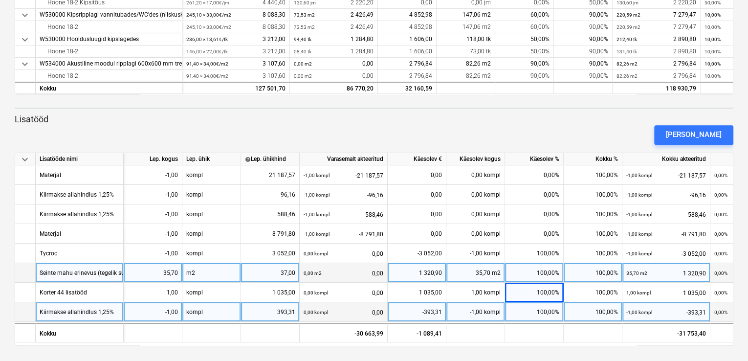
click at [171, 271] on div "35,70" at bounding box center [153, 273] width 50 height 20
click at [174, 270] on input "35,7" at bounding box center [153, 272] width 58 height 19
type input "36,7"
click at [482, 269] on div "35,70 m2" at bounding box center [476, 273] width 59 height 20
click at [483, 269] on div "35,70 m2" at bounding box center [476, 273] width 59 height 20
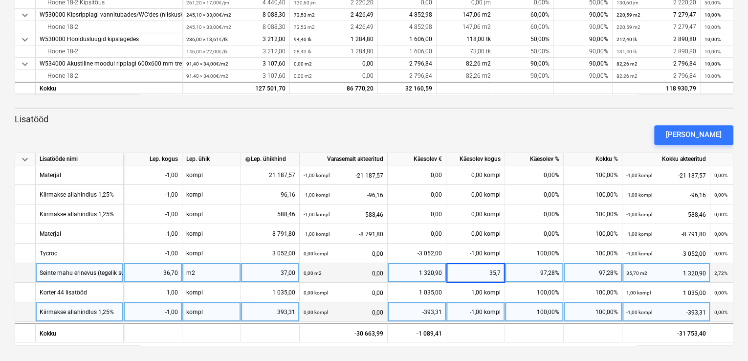
click at [497, 271] on input "35,7" at bounding box center [476, 272] width 58 height 19
click at [497, 270] on input "35,7" at bounding box center [476, 272] width 58 height 19
type input "36,7"
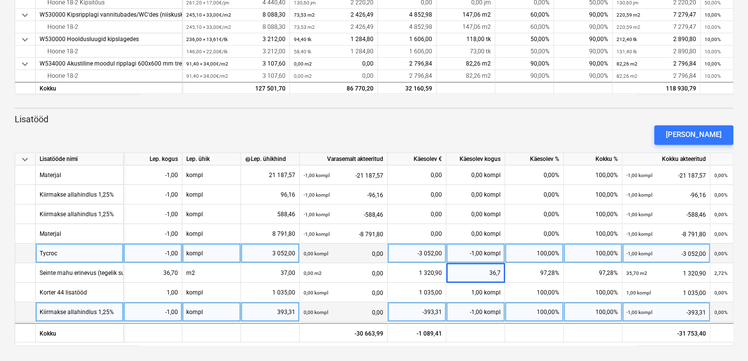
click at [526, 254] on div "100,00%" at bounding box center [534, 254] width 59 height 20
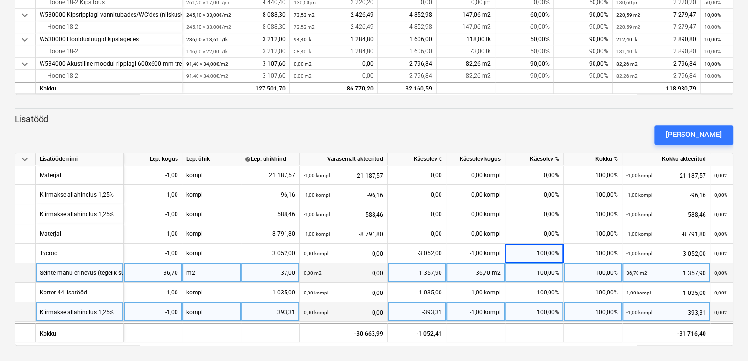
click at [113, 272] on div "Seinte mahu erinevus (tegelik suurem 29,7m2)" at bounding box center [101, 272] width 122 height 19
click at [102, 273] on input "Seinte mahu erinevus (tegelik suurem 29,7m2)" at bounding box center [80, 272] width 88 height 19
type input "Seinte mahu erinevus (tegelik suurem 36,7m2)"
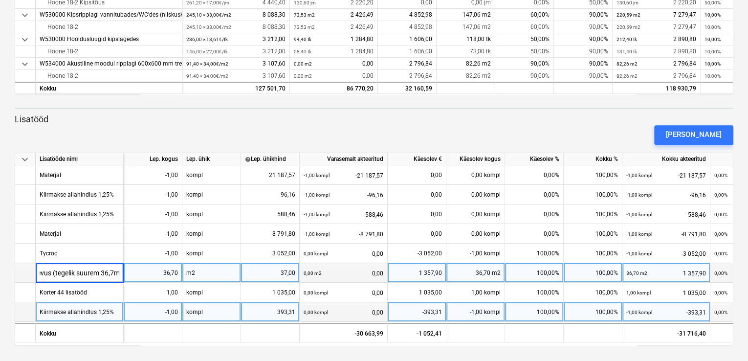
click at [156, 274] on div "36,70" at bounding box center [153, 273] width 50 height 20
click at [102, 272] on div "Seinte mahu erinevus (tegelik suurem 36,7m2)" at bounding box center [101, 272] width 122 height 19
click at [151, 272] on div "36,70" at bounding box center [153, 273] width 50 height 20
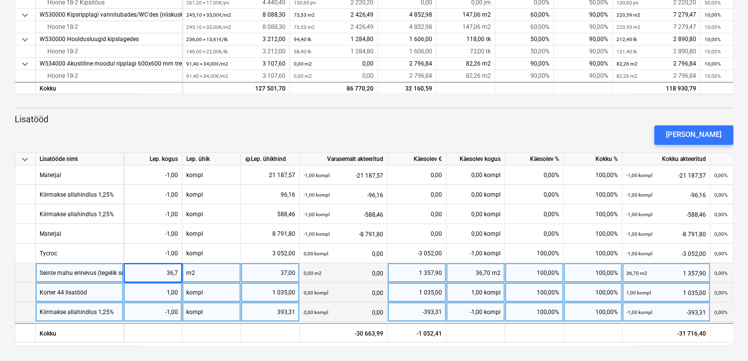
click at [153, 293] on div "1,00" at bounding box center [153, 293] width 50 height 20
click at [348, 290] on div "0,00 kompl 0,00" at bounding box center [344, 293] width 80 height 20
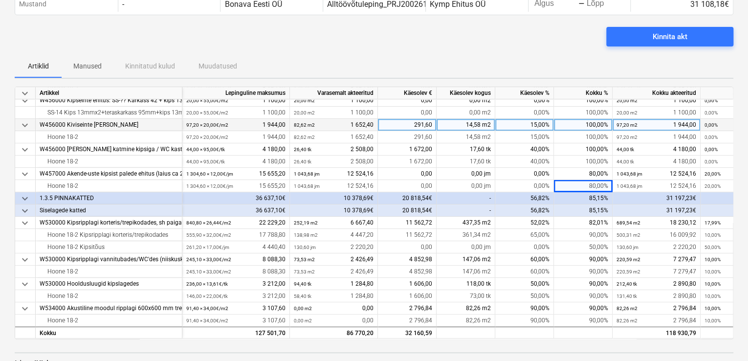
scroll to position [98, 0]
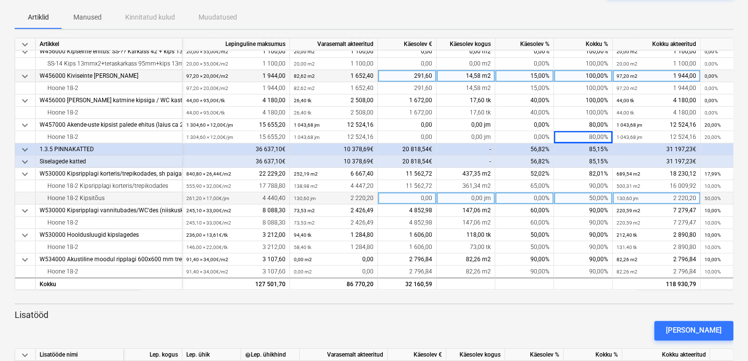
click at [586, 193] on div "50,00%" at bounding box center [583, 198] width 59 height 12
type input "100"
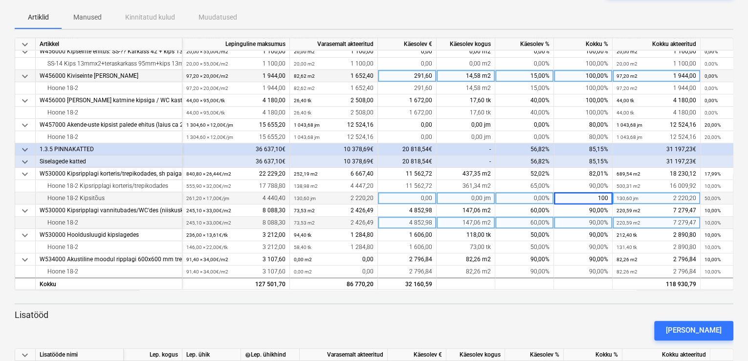
click at [570, 220] on div "90,00%" at bounding box center [583, 223] width 59 height 12
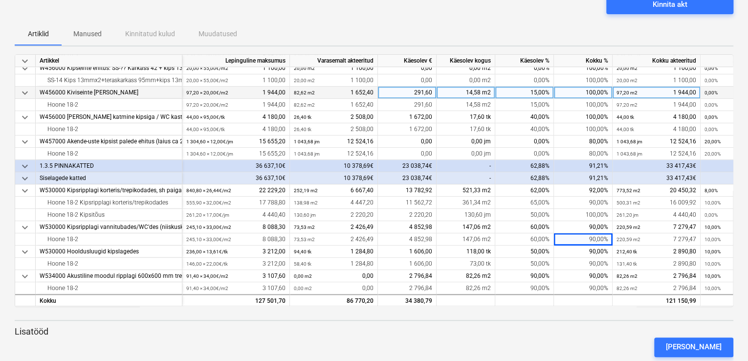
scroll to position [98, 0]
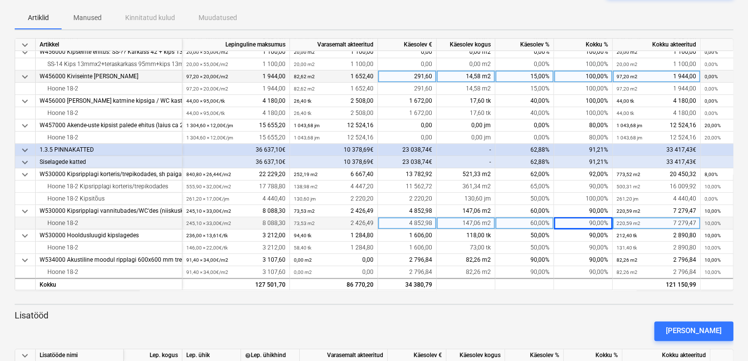
click at [585, 219] on div "90,00%" at bounding box center [583, 223] width 59 height 12
type input "100"
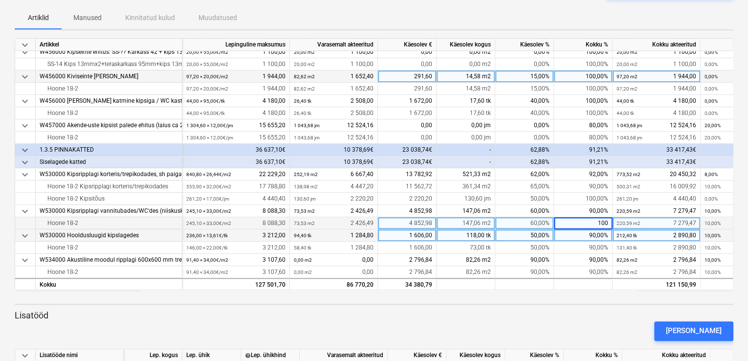
click at [574, 230] on div "90,00%" at bounding box center [583, 235] width 59 height 12
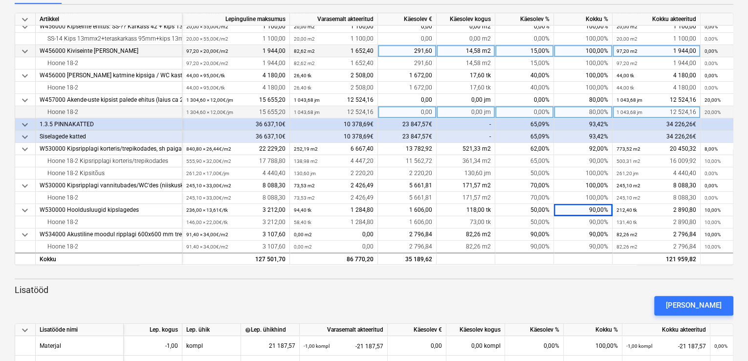
scroll to position [196, 0]
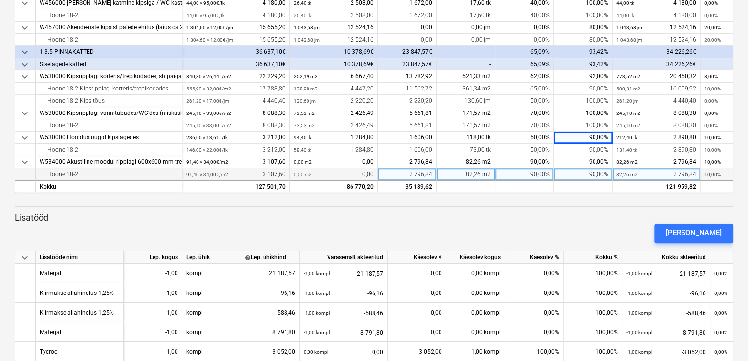
click at [586, 171] on div "90,00%" at bounding box center [583, 174] width 59 height 12
type input "100"
click at [583, 184] on div at bounding box center [583, 186] width 59 height 12
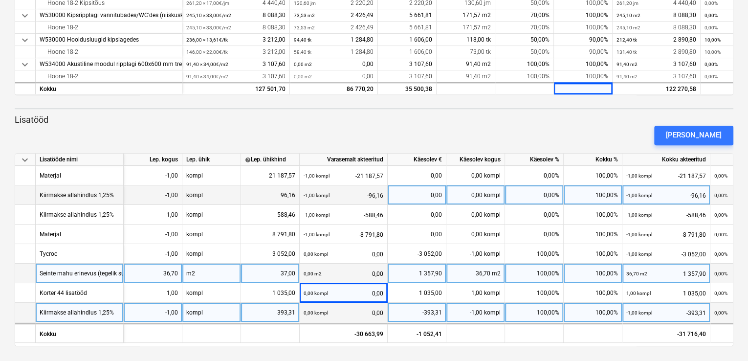
scroll to position [294, 0]
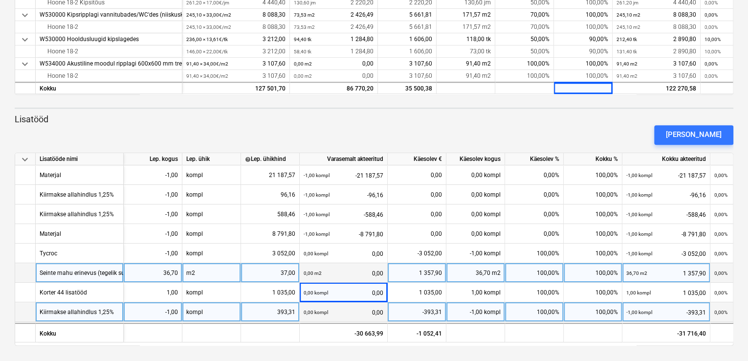
click at [290, 310] on div "393,31" at bounding box center [270, 312] width 50 height 20
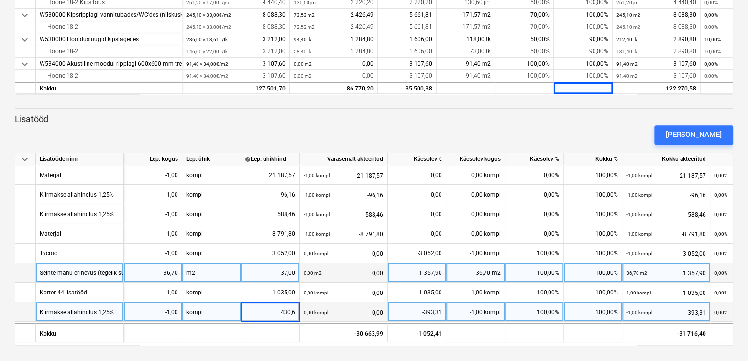
type input "430,60"
click at [483, 310] on span at bounding box center [483, 312] width 1 height 7
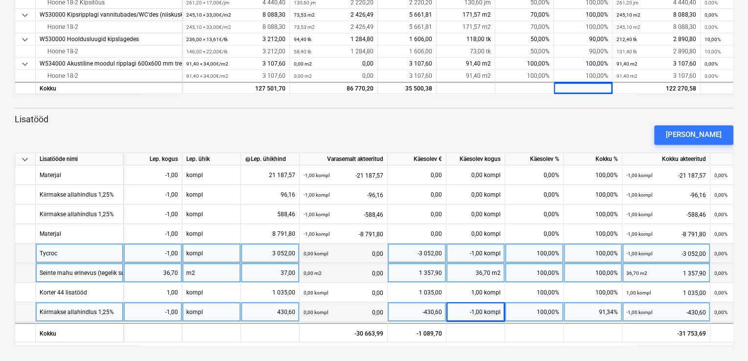
click at [286, 251] on div "3 052,00" at bounding box center [270, 254] width 50 height 20
type input "2958"
click at [358, 270] on div "0,00 m2 0,00" at bounding box center [344, 273] width 80 height 20
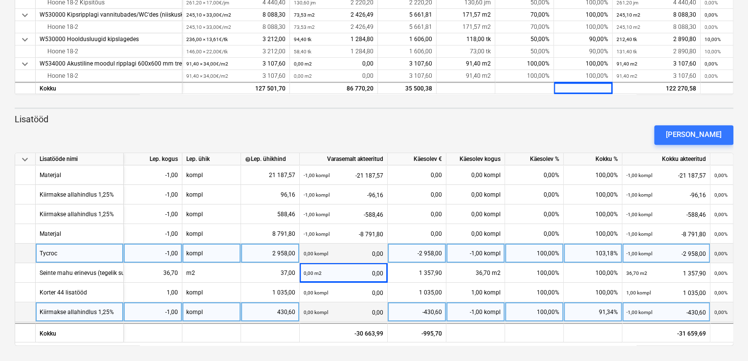
click at [291, 311] on div "430,60" at bounding box center [270, 312] width 50 height 20
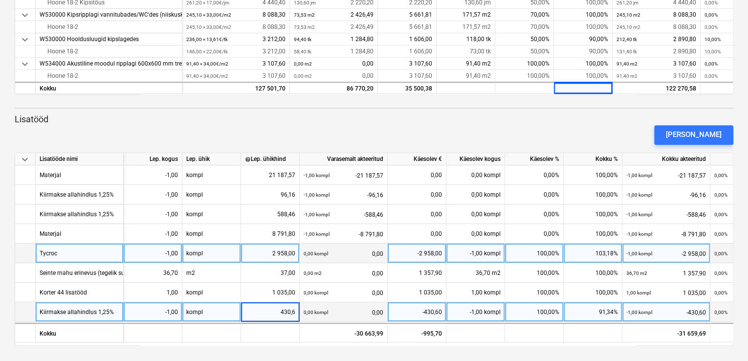
type input "0"
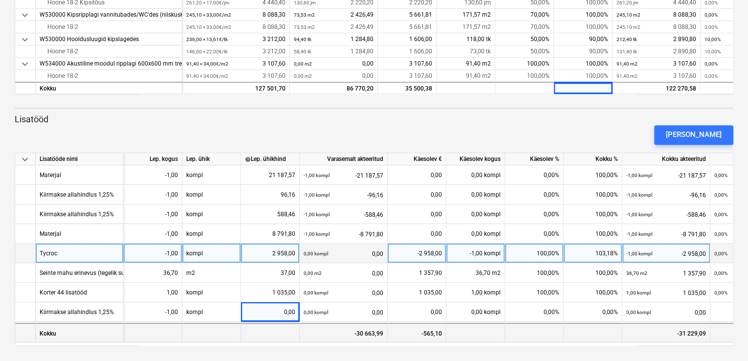
click at [319, 331] on div "-30 663,99" at bounding box center [344, 333] width 88 height 20
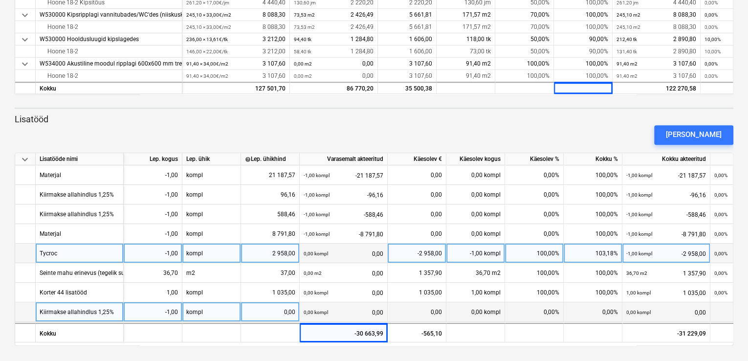
click at [275, 313] on div "0,00" at bounding box center [270, 312] width 50 height 20
type input "436,69"
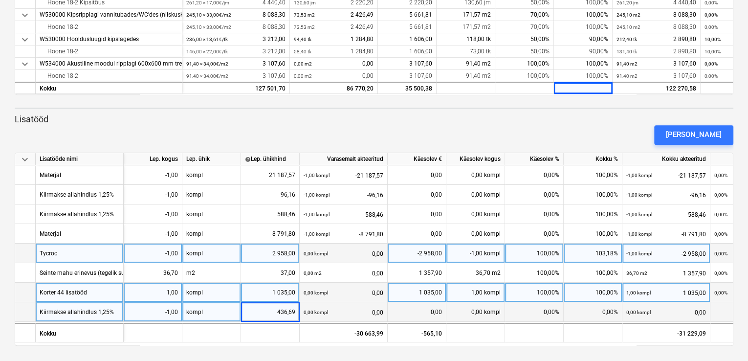
click at [350, 286] on div "0,00 kompl 0,00" at bounding box center [344, 293] width 80 height 20
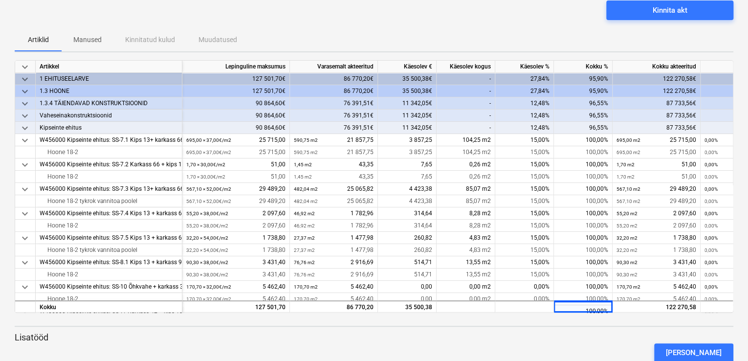
scroll to position [0, 0]
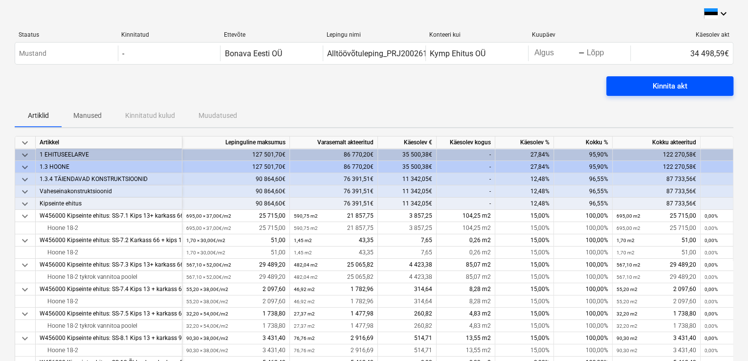
click at [664, 87] on div "Kinnita akt" at bounding box center [670, 86] width 35 height 13
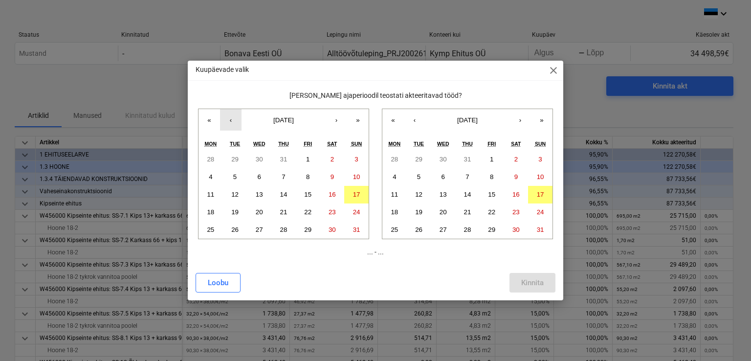
click at [231, 118] on button "‹" at bounding box center [231, 120] width 22 height 22
click at [286, 194] on abbr "17" at bounding box center [283, 194] width 7 height 7
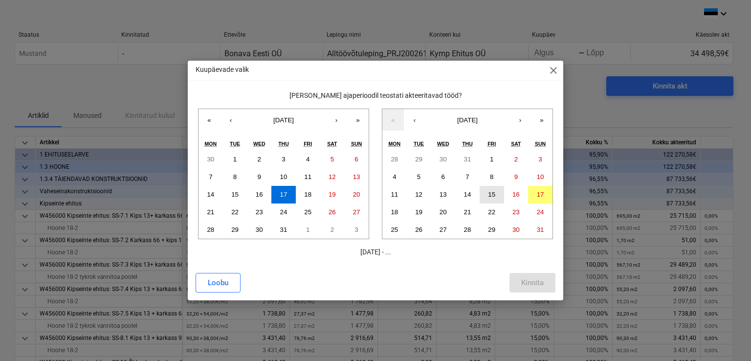
click at [495, 193] on abbr "15" at bounding box center [491, 194] width 7 height 7
click at [535, 280] on div "Kinnita" at bounding box center [532, 282] width 22 height 13
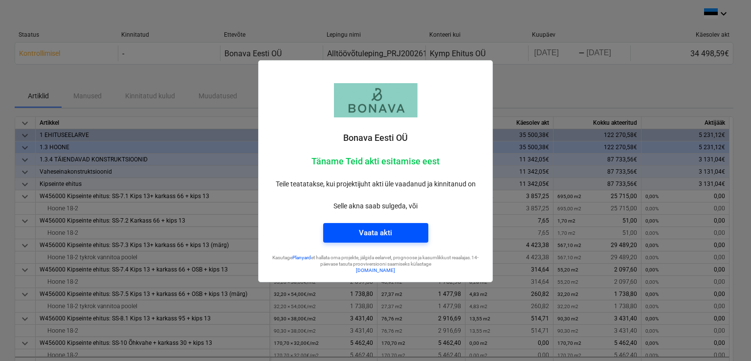
click at [366, 229] on div "Vaata akti" at bounding box center [375, 232] width 33 height 13
